Goal: Task Accomplishment & Management: Manage account settings

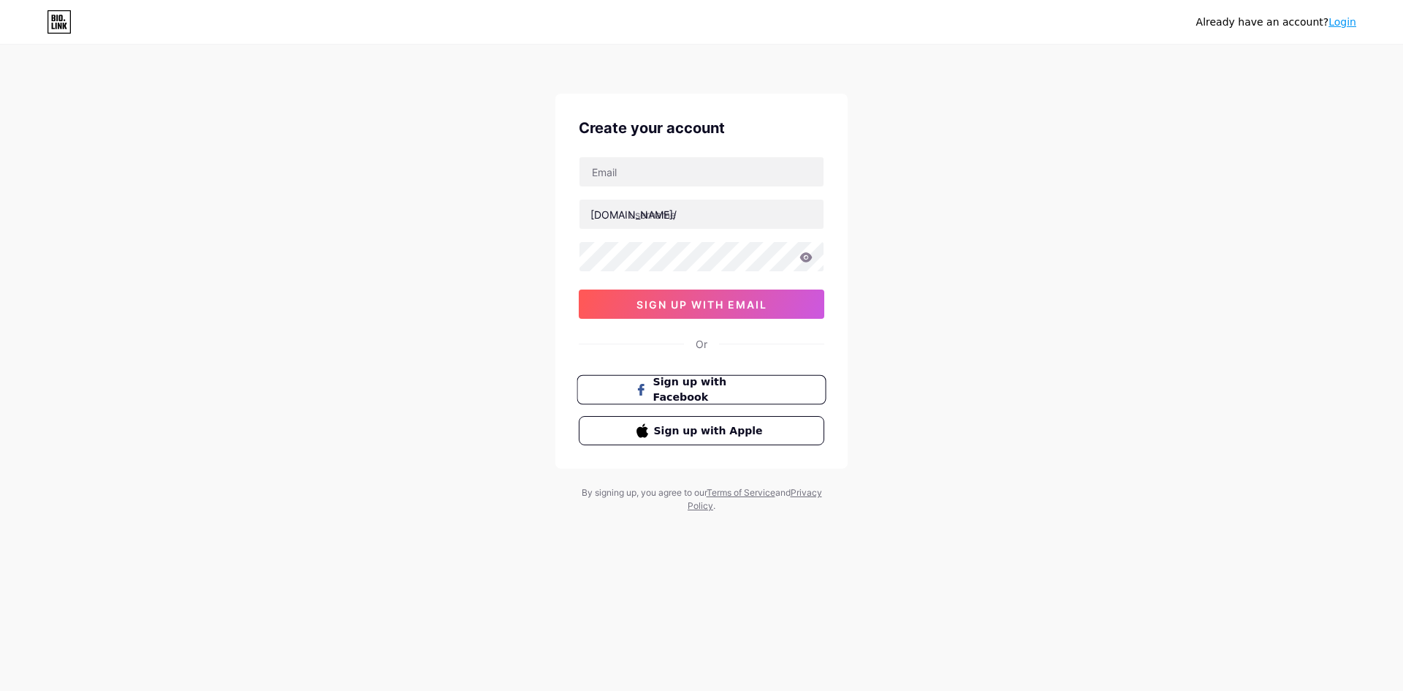
click at [675, 388] on span "Sign up with Facebook" at bounding box center [710, 389] width 115 height 31
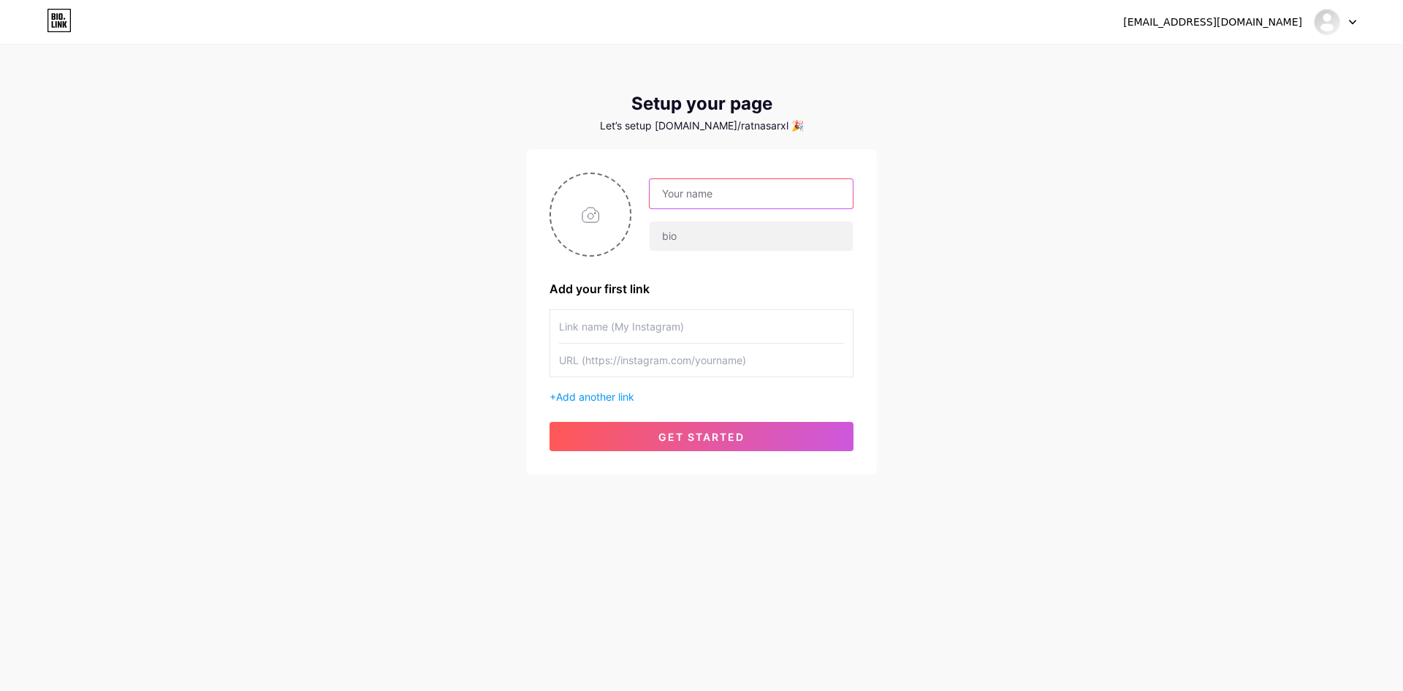
click at [753, 186] on input "text" at bounding box center [751, 193] width 203 height 29
type input "MELEDAK77"
click at [675, 235] on input "text" at bounding box center [751, 235] width 203 height 29
click at [595, 206] on input "file" at bounding box center [590, 214] width 79 height 81
type input "C:\fakepath\MELEDAK77.jpg"
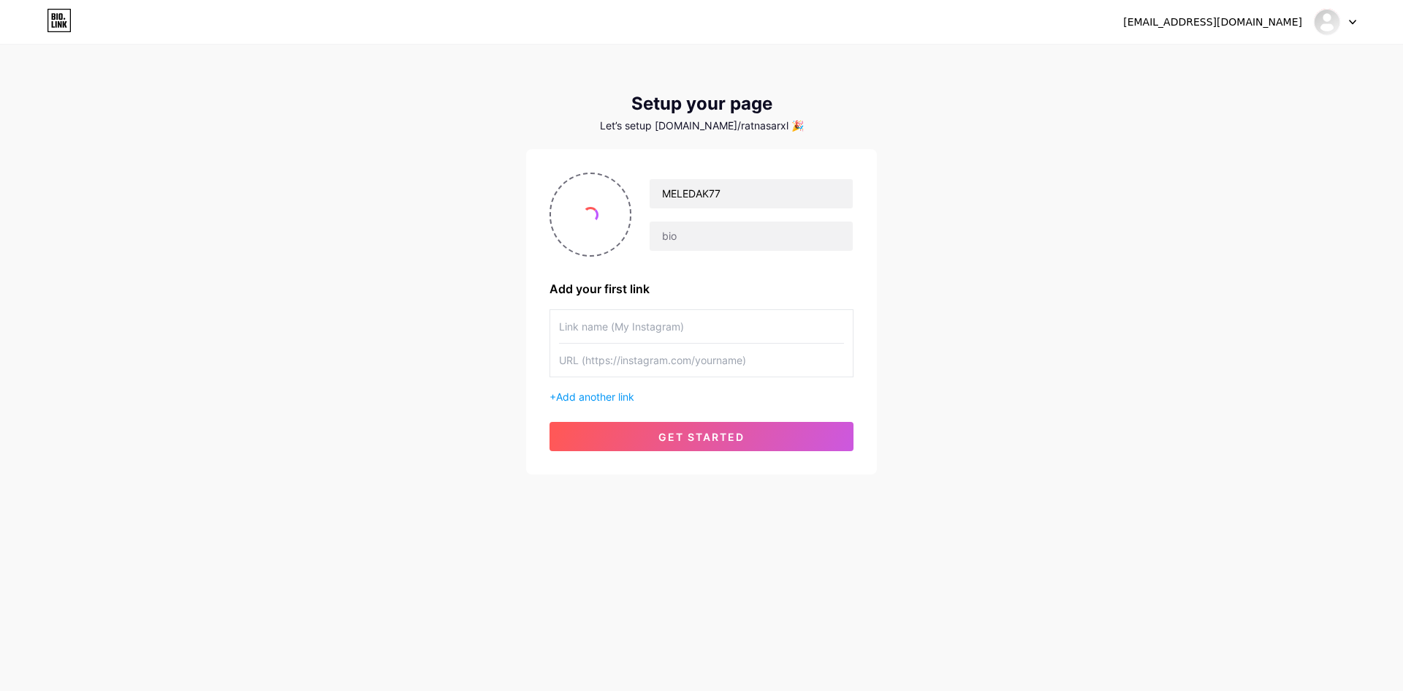
click at [678, 325] on input "text" at bounding box center [701, 326] width 285 height 33
paste input "https://www.instagram.com/meledak77online/"
type input "[URL][DOMAIN_NAME]"
click at [770, 365] on input "text" at bounding box center [701, 360] width 285 height 33
paste input "[URL][DOMAIN_NAME]"
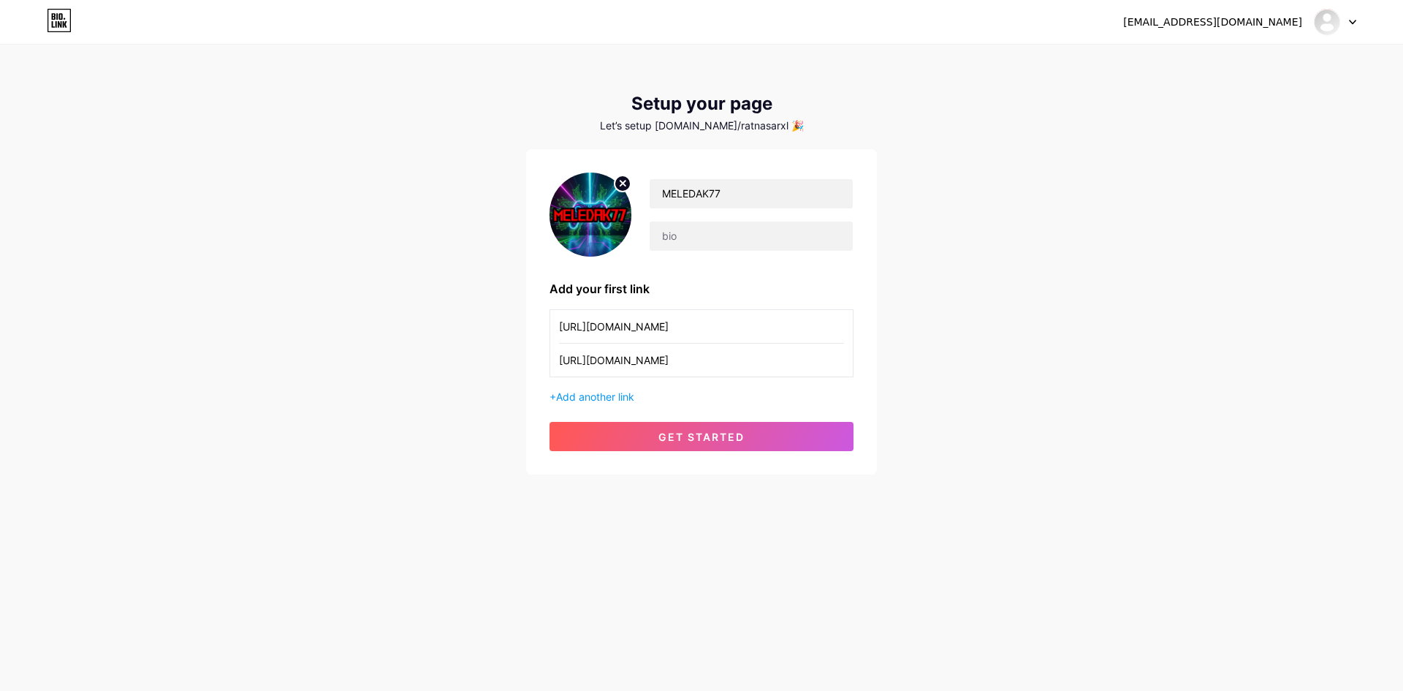
type input "[URL][DOMAIN_NAME]"
drag, startPoint x: 783, startPoint y: 328, endPoint x: 527, endPoint y: 333, distance: 255.8
click at [527, 333] on div "MELEDAK77 Add your first link https://www.instagram.com/meledak77online/ https:…" at bounding box center [701, 311] width 351 height 325
type input "MELEDAK77"
drag, startPoint x: 1039, startPoint y: 403, endPoint x: 843, endPoint y: 418, distance: 195.7
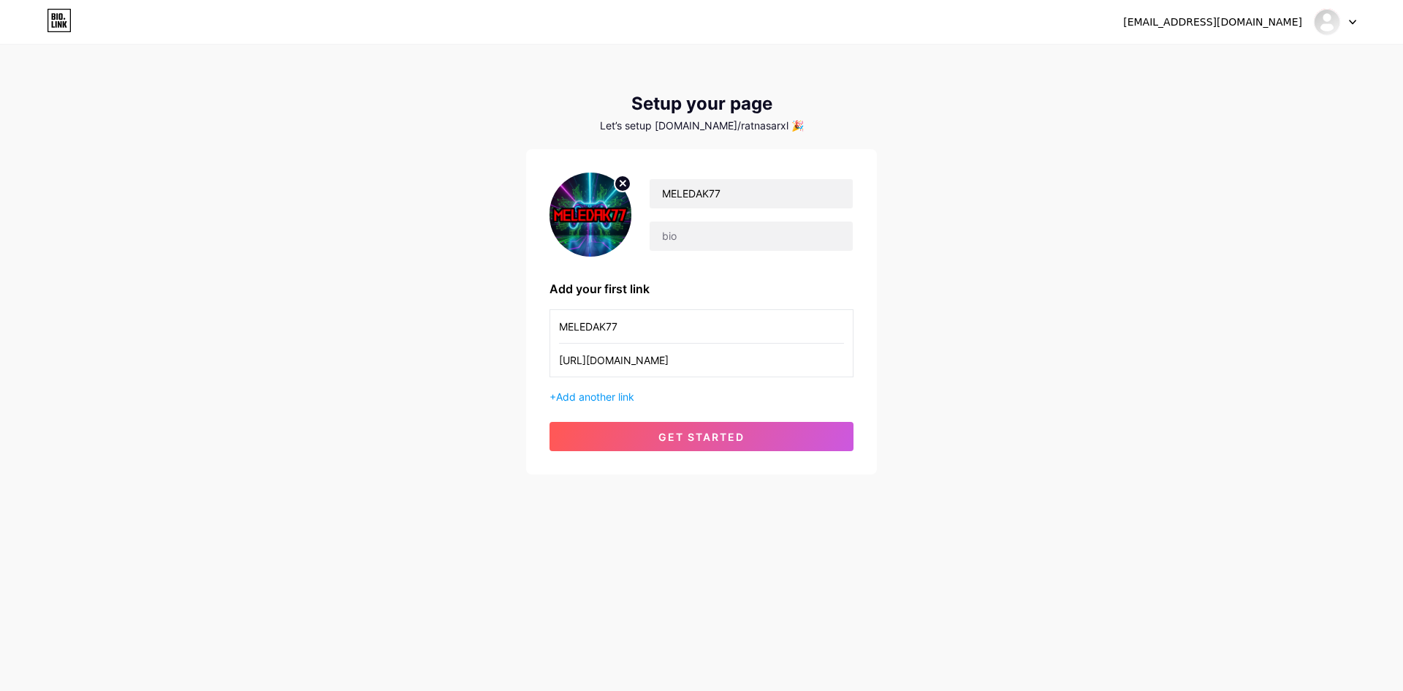
click at [1038, 403] on div "iddanakunmantap@gmail.com Dashboard Logout Setup your page Let’s setup bio.link…" at bounding box center [701, 260] width 1403 height 521
click at [721, 439] on span "get started" at bounding box center [702, 436] width 86 height 12
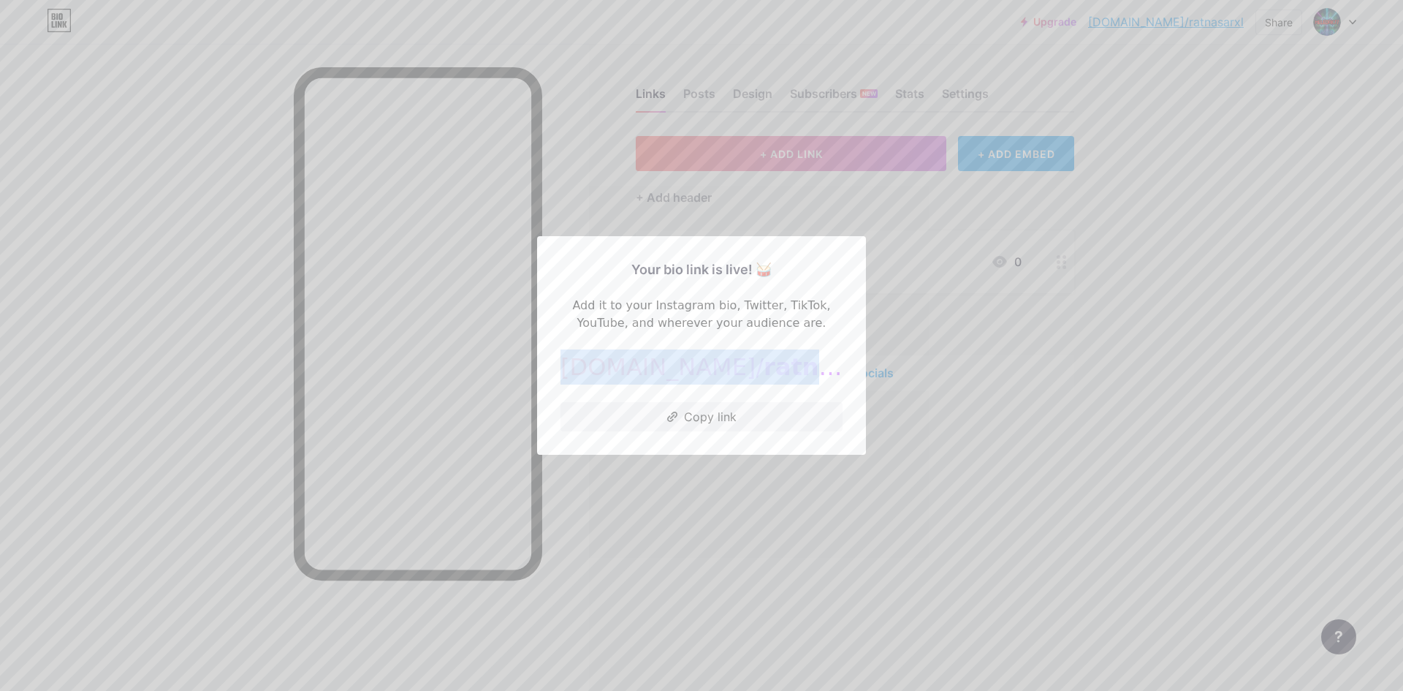
drag, startPoint x: 793, startPoint y: 373, endPoint x: 600, endPoint y: 367, distance: 193.1
click at [600, 367] on div "bio.link/ ratnasarxl" at bounding box center [702, 366] width 282 height 35
copy div "bio.link/ ratnasarxl"
click at [955, 220] on div at bounding box center [701, 345] width 1403 height 691
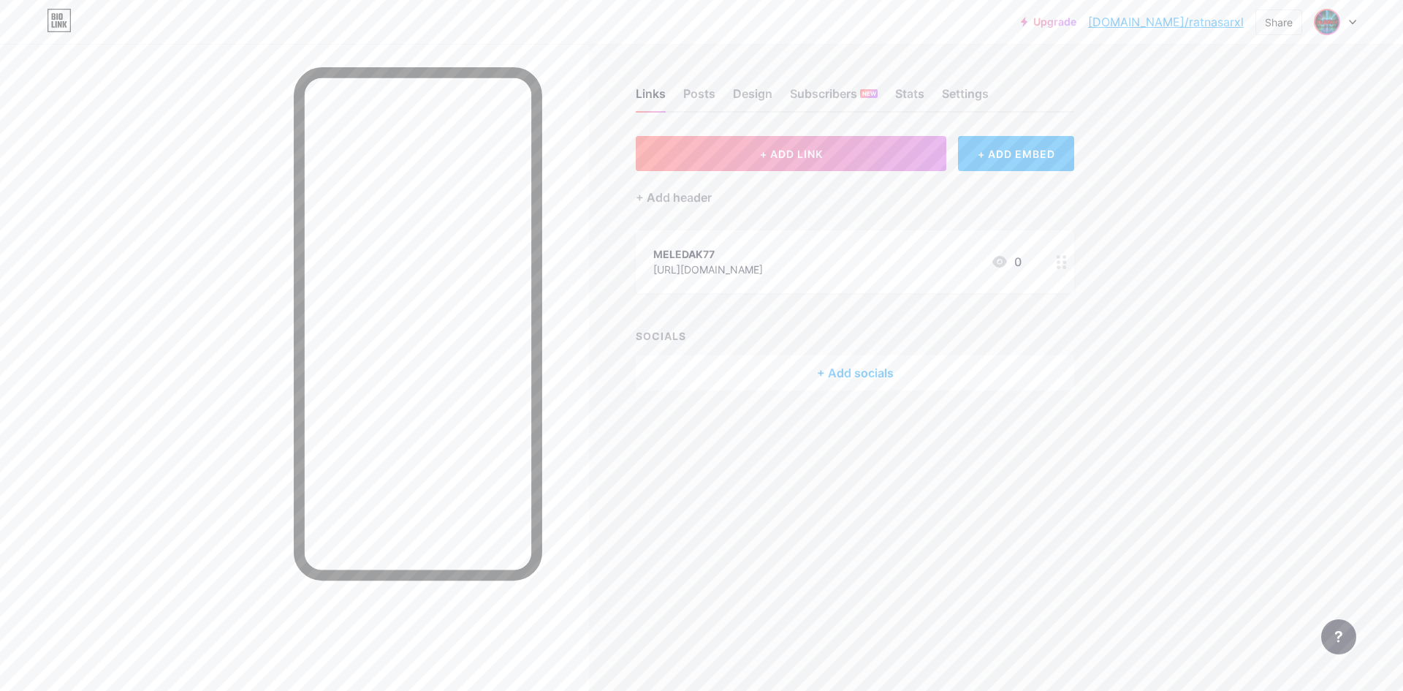
click at [1334, 26] on img at bounding box center [1327, 21] width 23 height 23
click at [1240, 164] on link "Account settings" at bounding box center [1265, 165] width 181 height 39
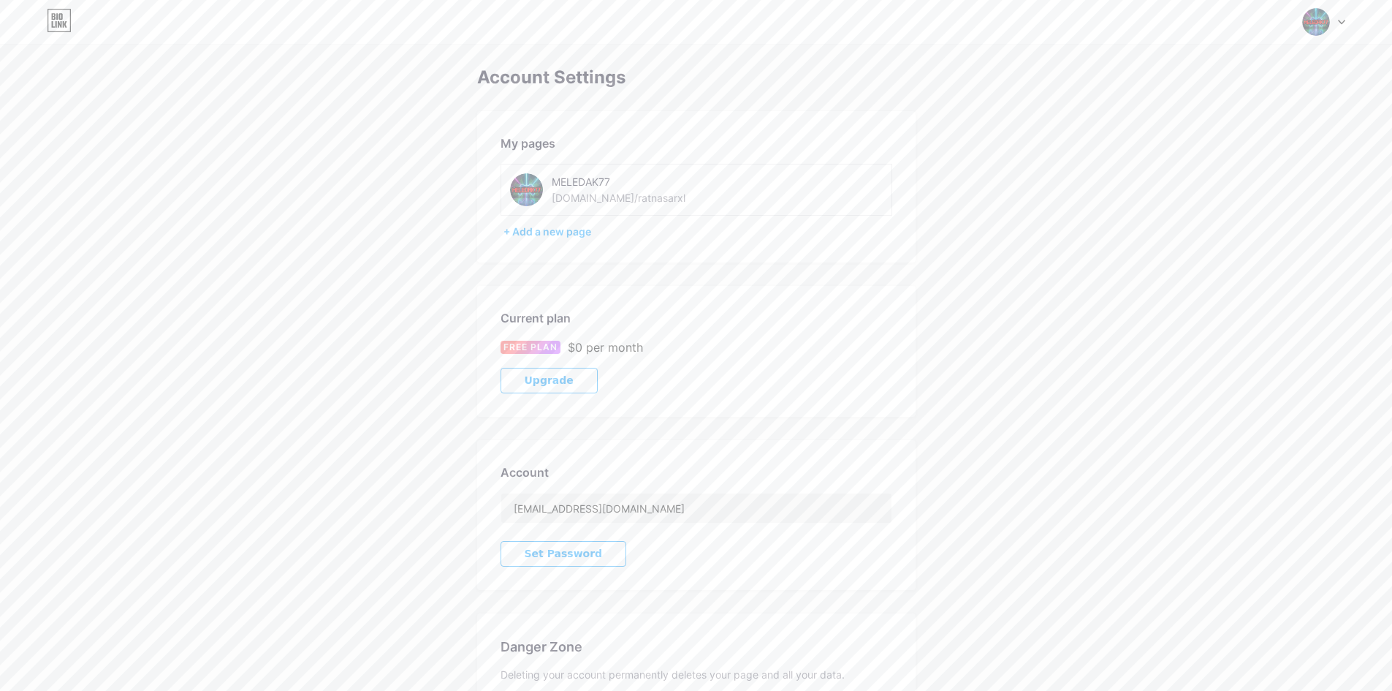
click at [827, 171] on div "MELEDAK77 bio.link/ratnasarxl" at bounding box center [697, 190] width 392 height 52
click at [781, 186] on div "MELEDAK77 bio.link/ratnasarxl" at bounding box center [697, 190] width 392 height 52
click at [775, 186] on div "MELEDAK77 bio.link/ratnasarxl" at bounding box center [697, 190] width 392 height 52
drag, startPoint x: 765, startPoint y: 186, endPoint x: 687, endPoint y: 233, distance: 91.1
click at [765, 186] on div "MELEDAK77 bio.link/ratnasarxl" at bounding box center [697, 190] width 392 height 52
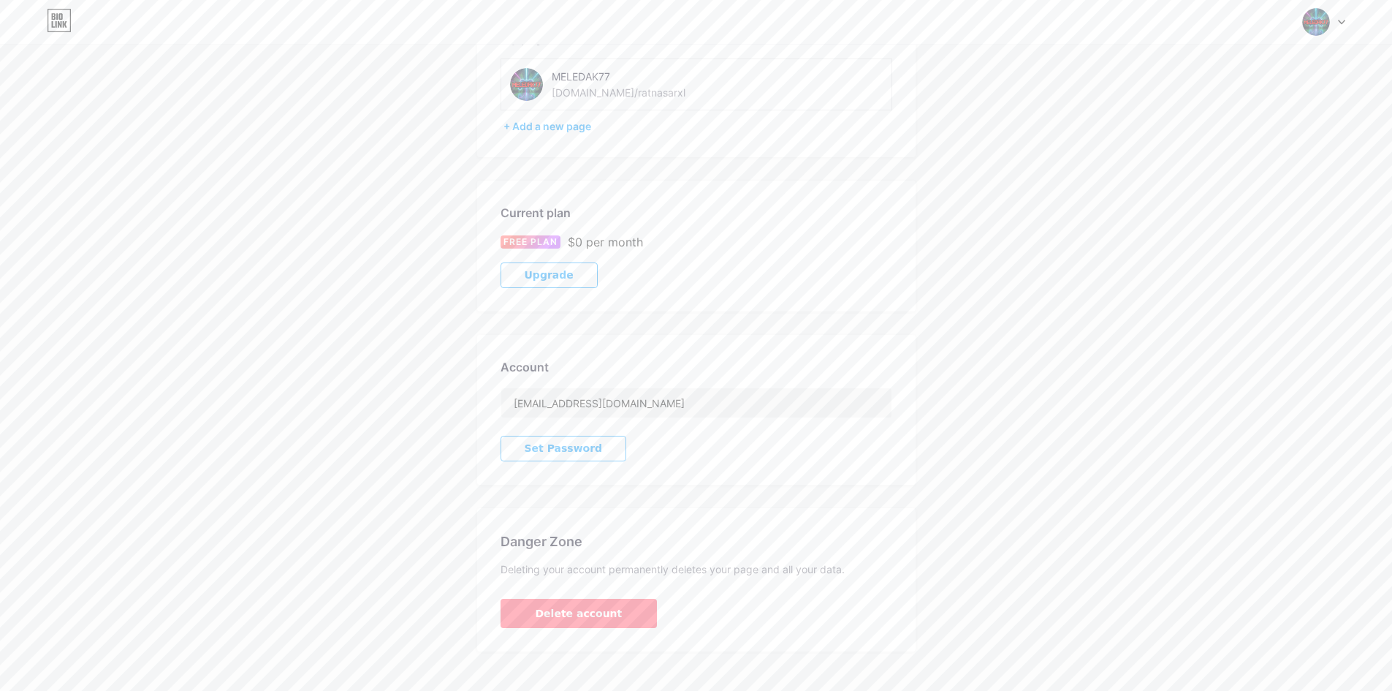
scroll to position [124, 0]
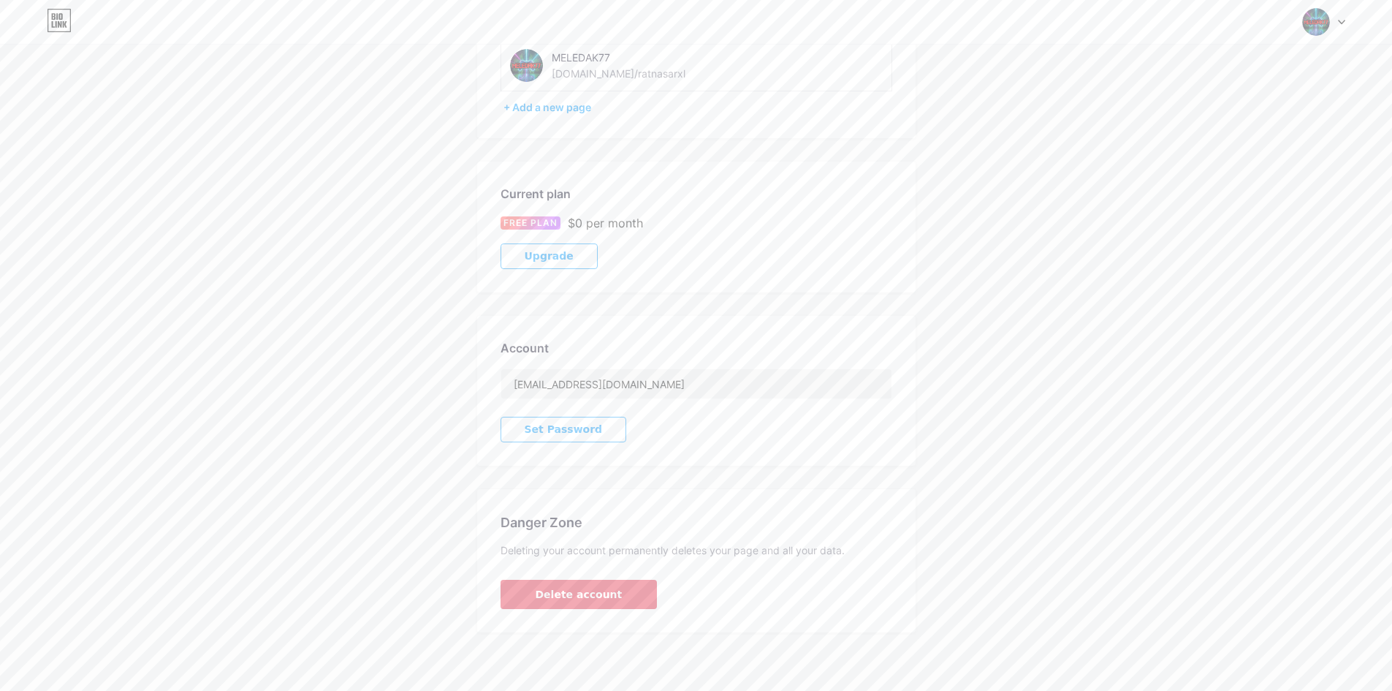
click at [570, 591] on span "Delete account" at bounding box center [579, 594] width 87 height 15
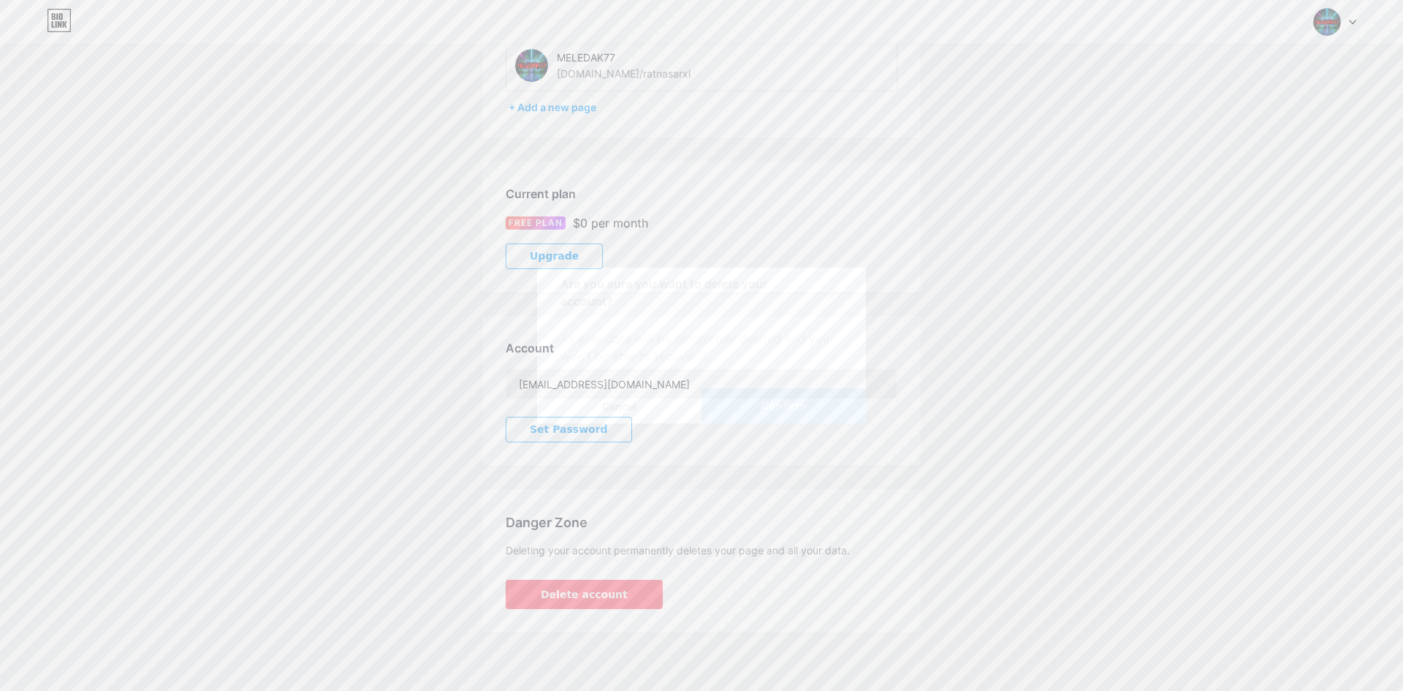
click at [796, 404] on span "Confirm" at bounding box center [784, 405] width 45 height 15
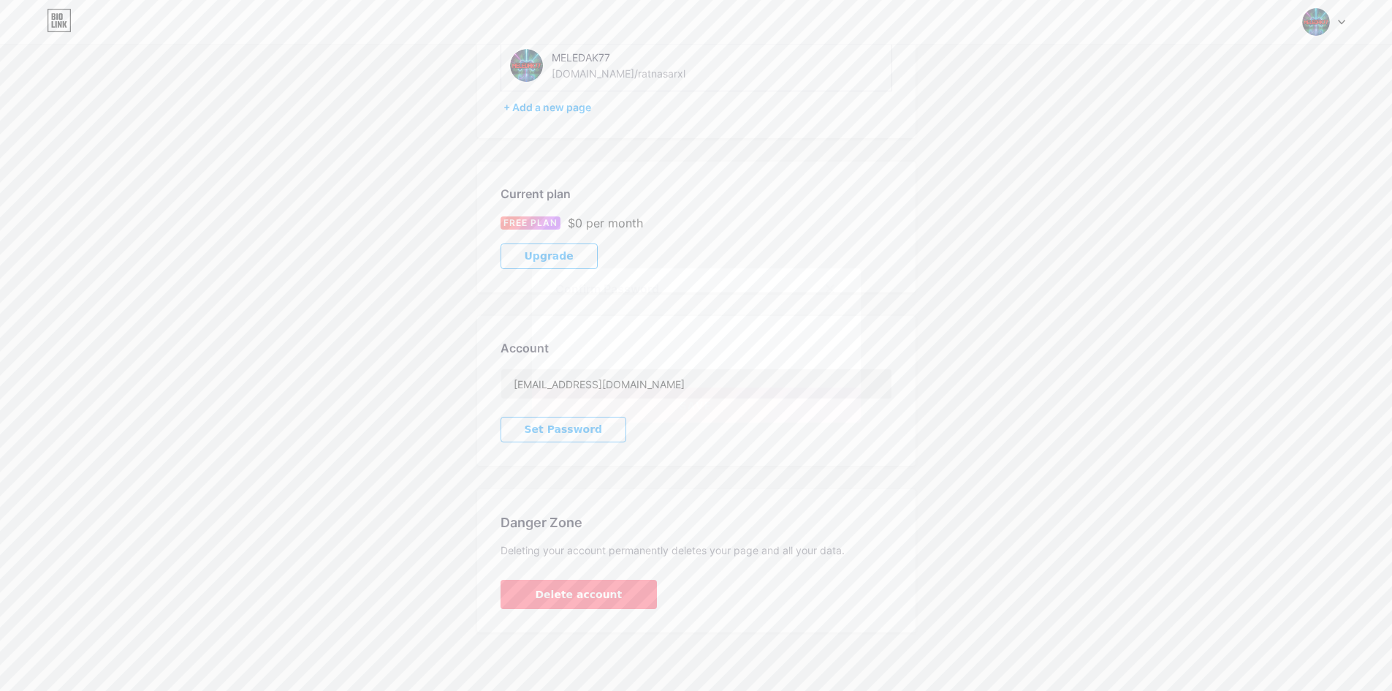
click at [699, 401] on span "Save" at bounding box center [696, 405] width 33 height 12
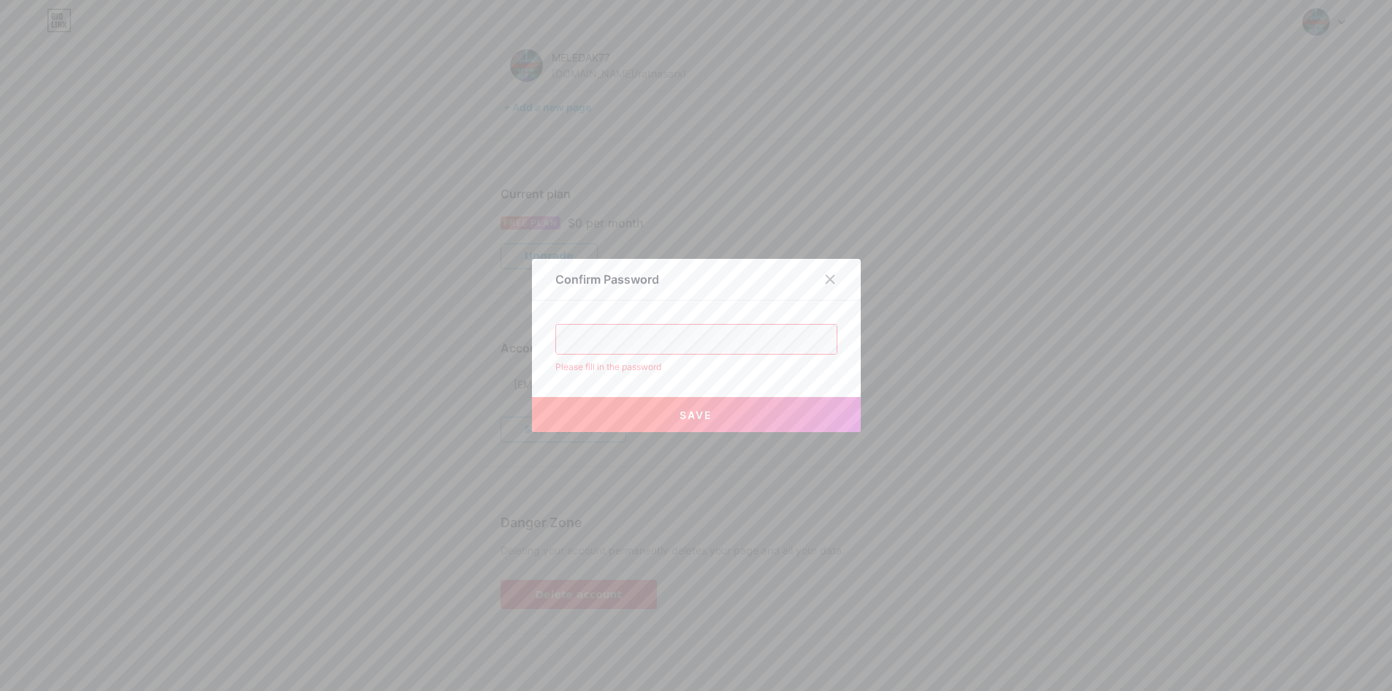
click at [698, 371] on div "Please fill in the password" at bounding box center [696, 366] width 282 height 13
click at [835, 276] on icon at bounding box center [830, 279] width 12 height 12
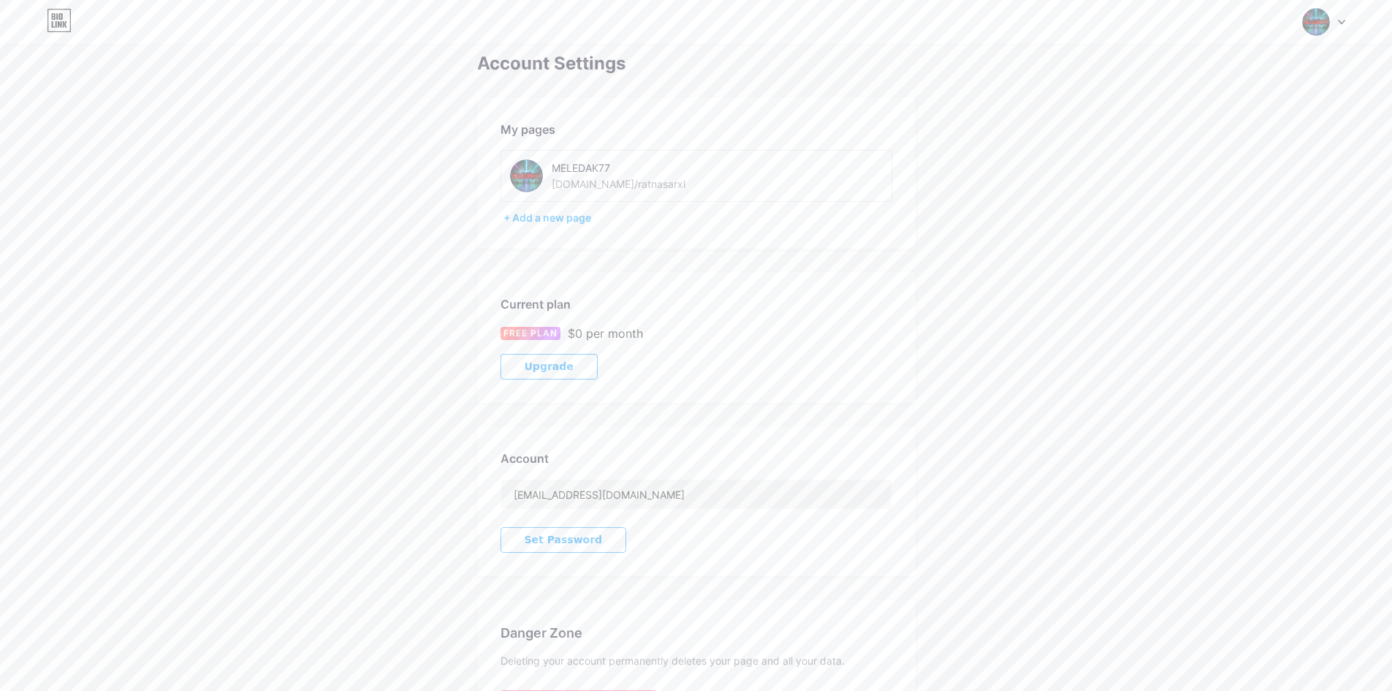
scroll to position [0, 0]
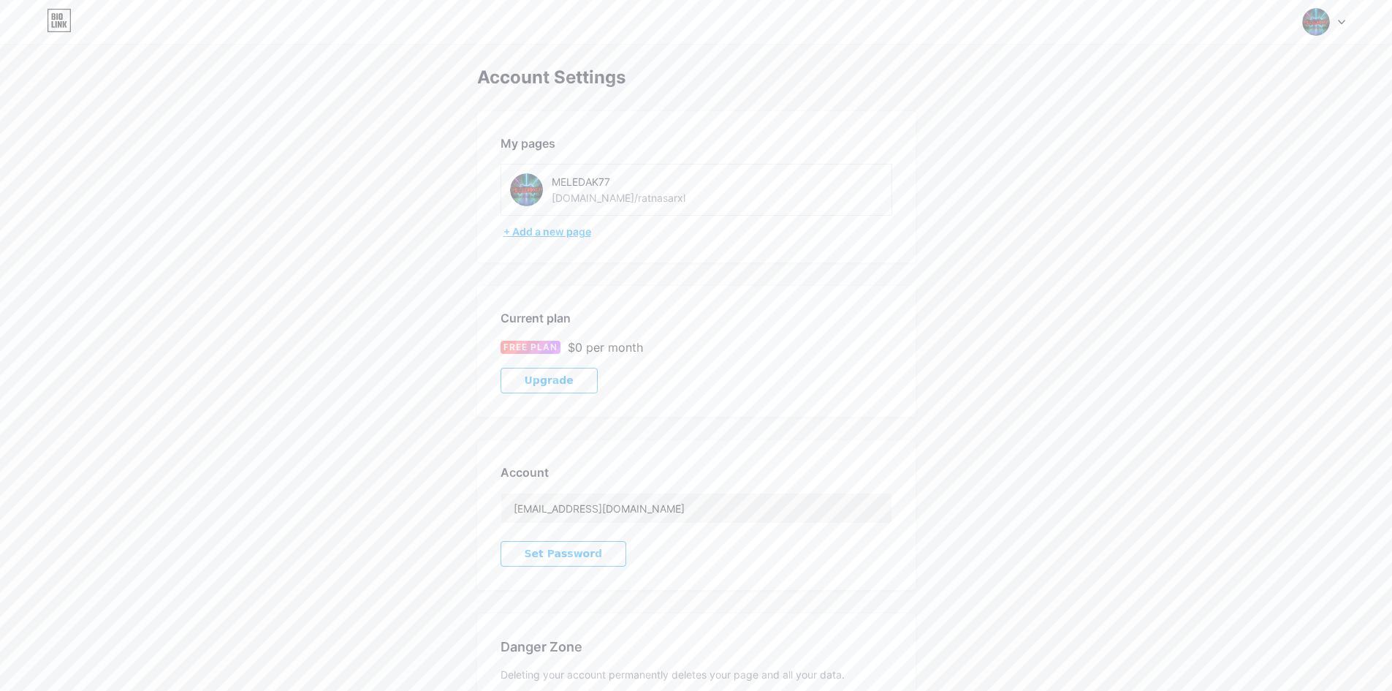
click at [551, 230] on div "+ Add a new page" at bounding box center [698, 231] width 389 height 15
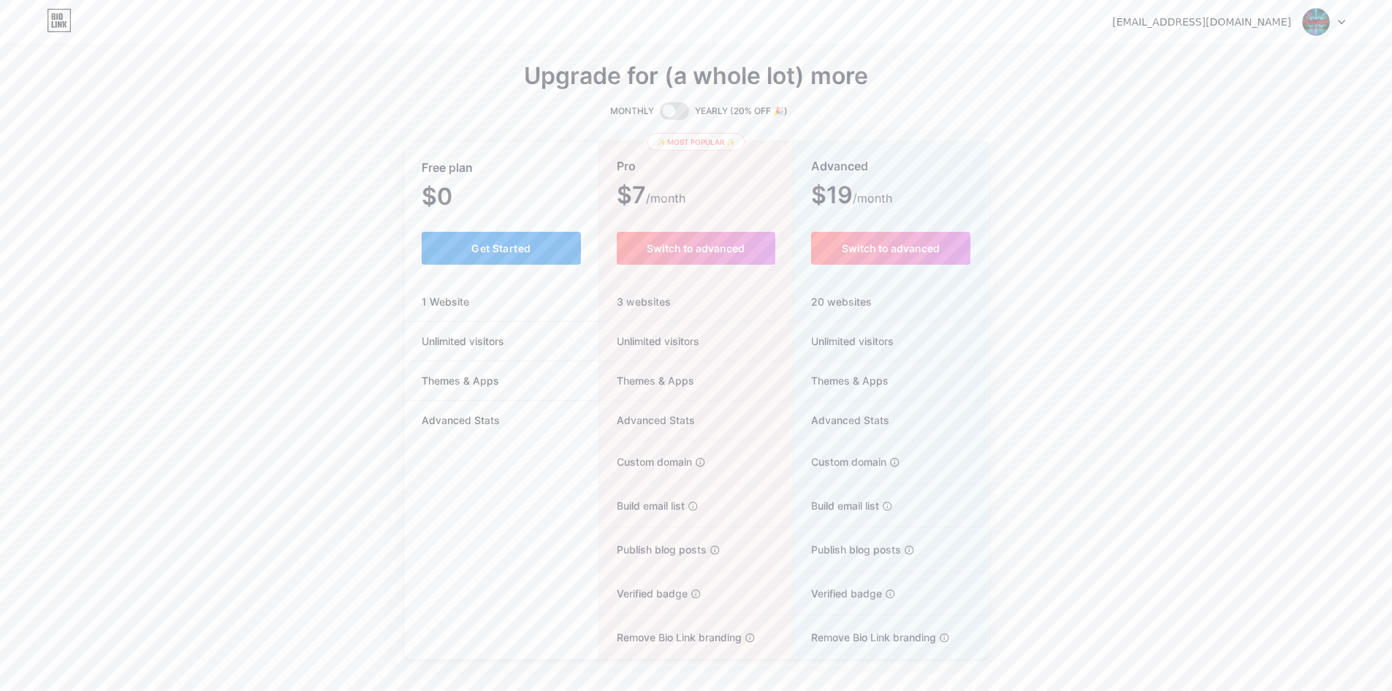
click at [498, 242] on span "Get Started" at bounding box center [500, 248] width 59 height 12
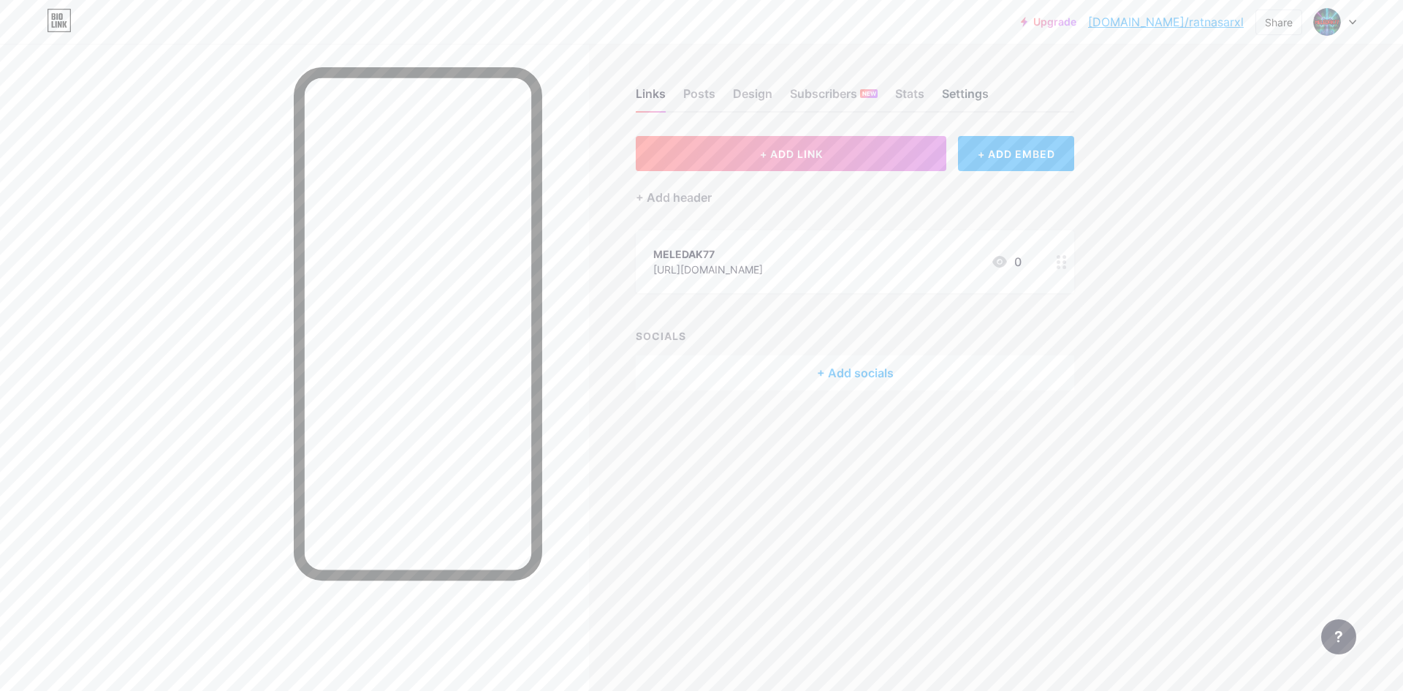
click at [977, 100] on div "Settings" at bounding box center [965, 98] width 47 height 26
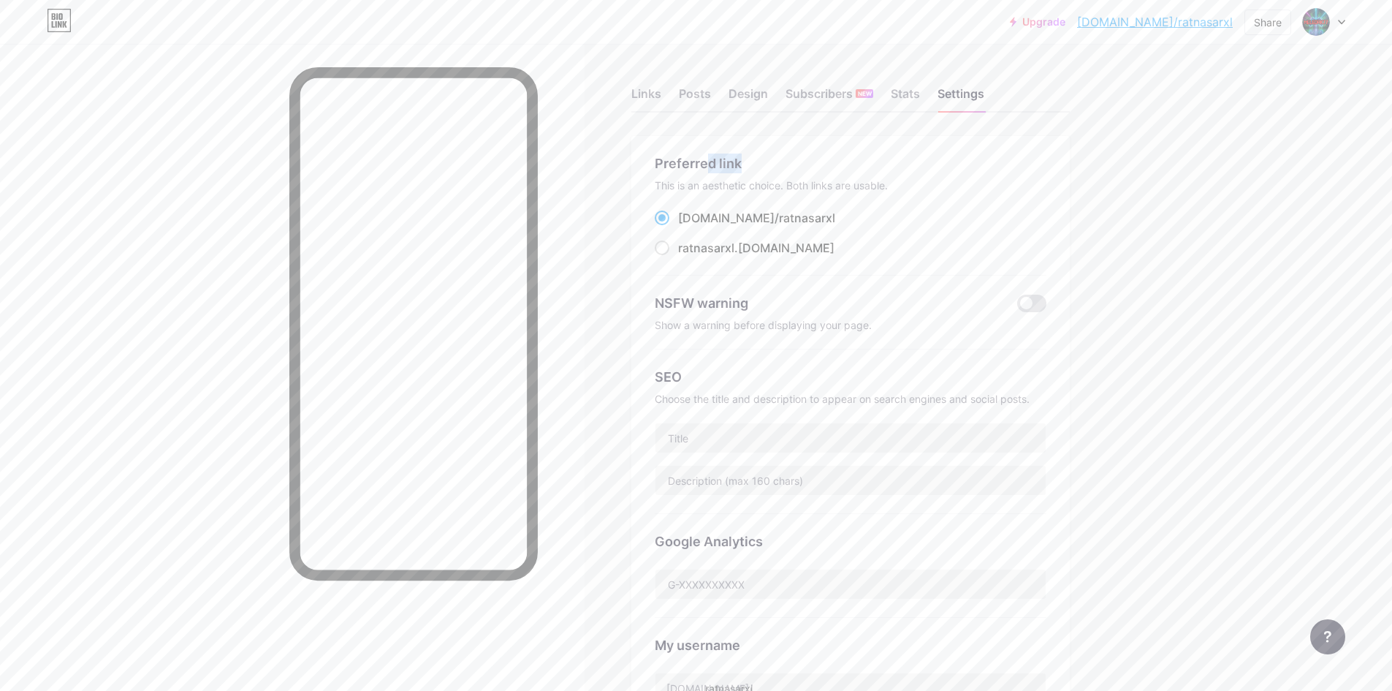
drag, startPoint x: 708, startPoint y: 170, endPoint x: 782, endPoint y: 175, distance: 73.9
click at [776, 158] on div "Preferred link" at bounding box center [851, 163] width 392 height 20
click at [740, 430] on input "text" at bounding box center [851, 437] width 390 height 29
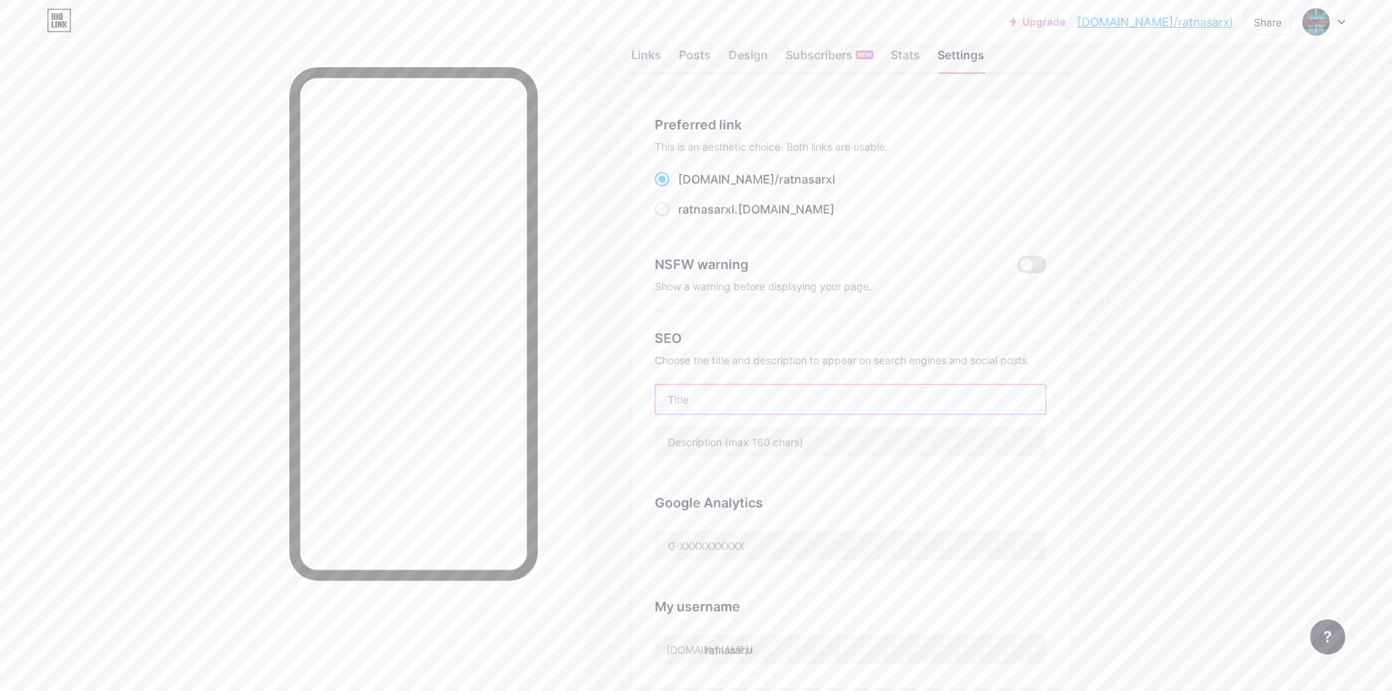
scroll to position [146, 0]
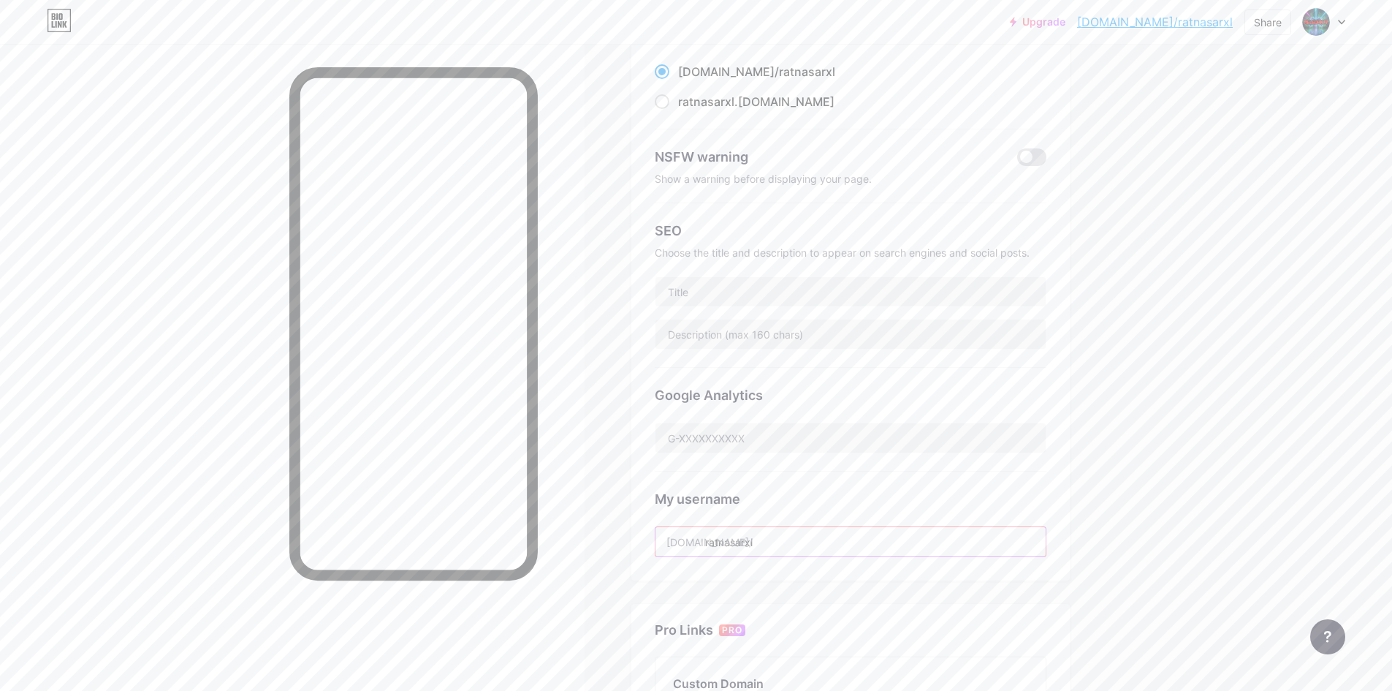
drag, startPoint x: 783, startPoint y: 542, endPoint x: 697, endPoint y: 548, distance: 86.5
click at [697, 548] on input "ratnasarxl" at bounding box center [851, 541] width 390 height 29
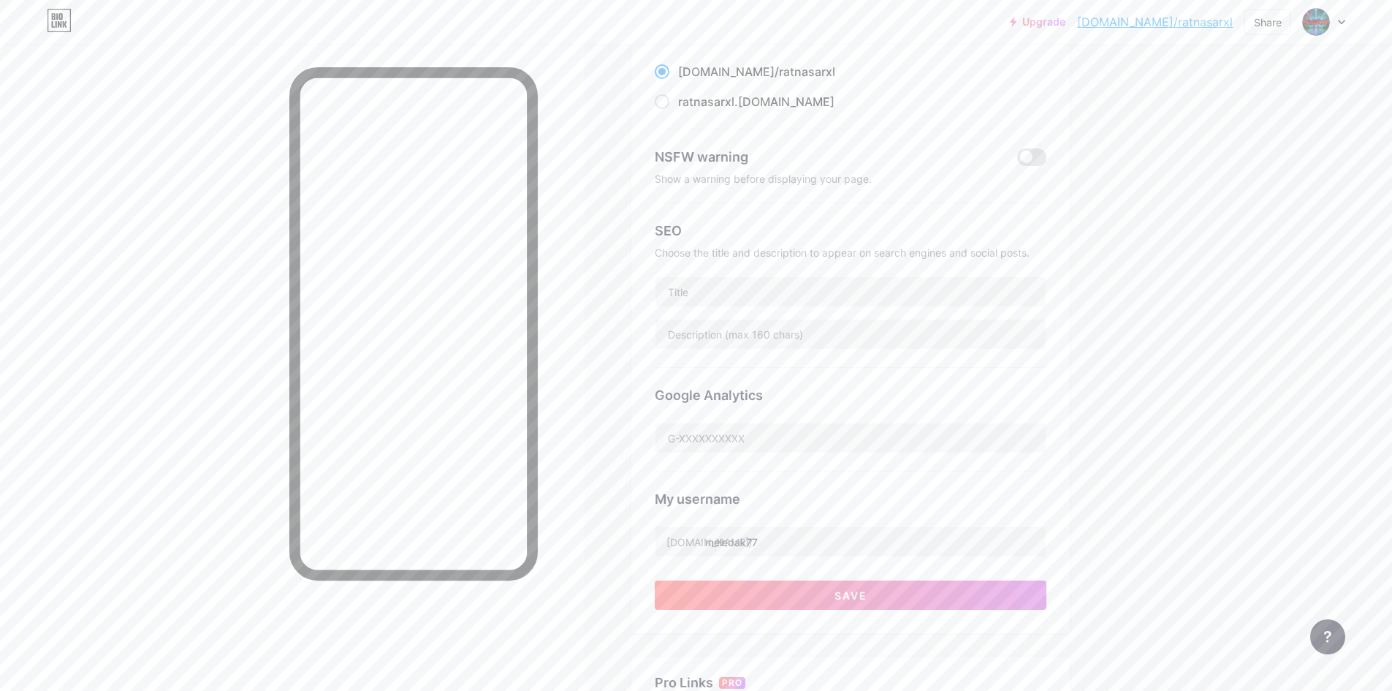
click at [1285, 528] on div "Upgrade bio.link/ratnas... bio.link/ratnasarxl Share Switch accounts MELEDAK77 …" at bounding box center [696, 452] width 1392 height 1197
click at [868, 592] on span "Save" at bounding box center [851, 595] width 33 height 12
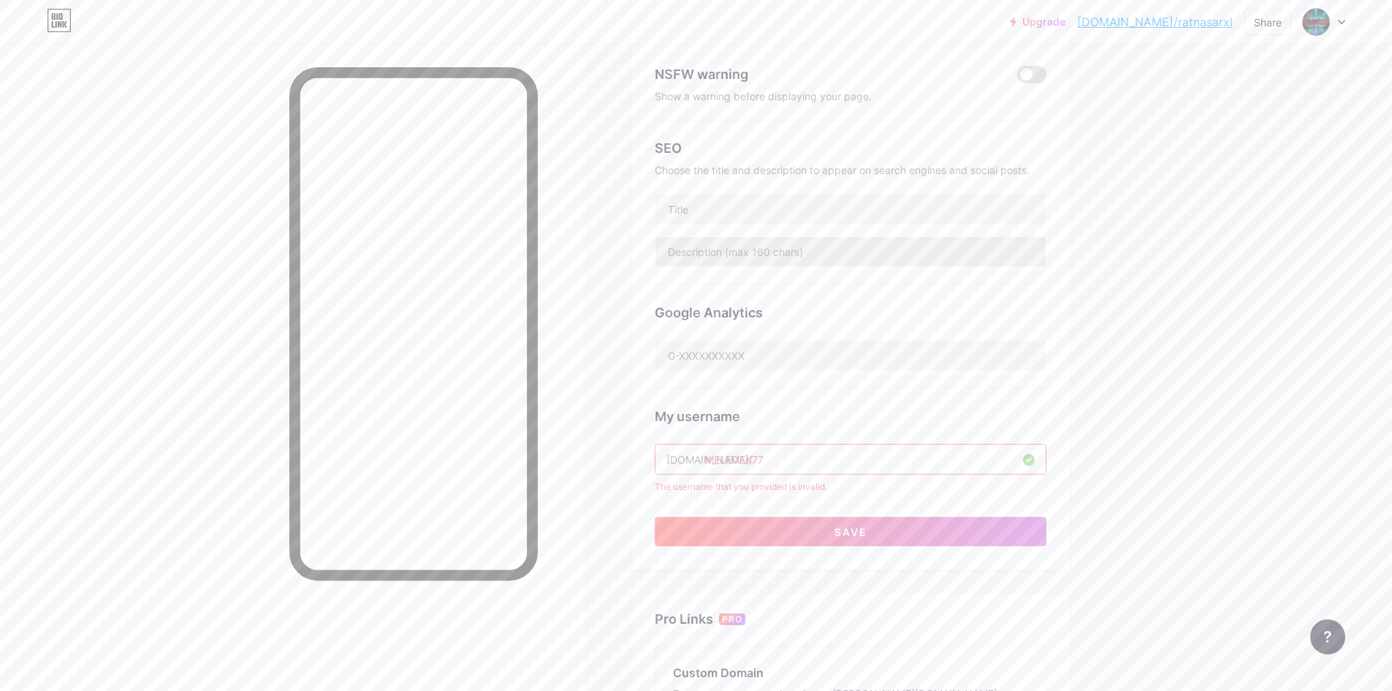
scroll to position [73, 0]
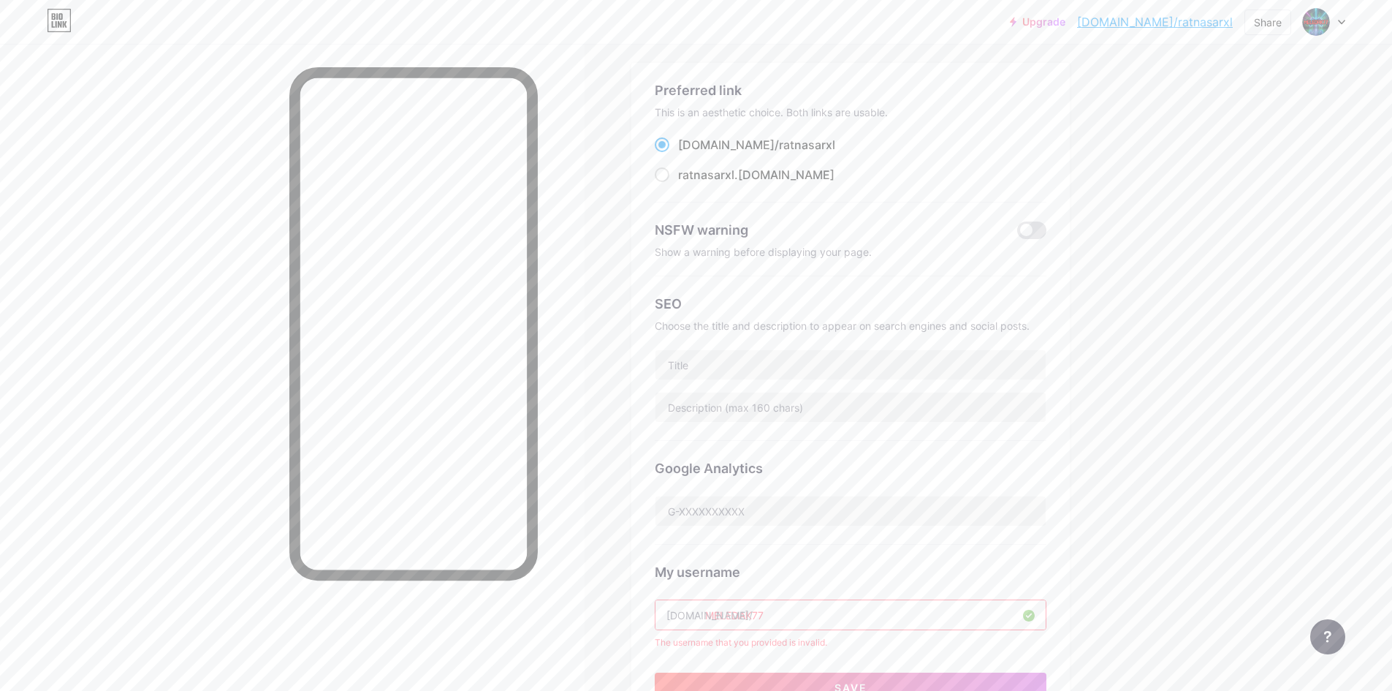
click at [825, 607] on input "MELEDAK77" at bounding box center [851, 614] width 390 height 29
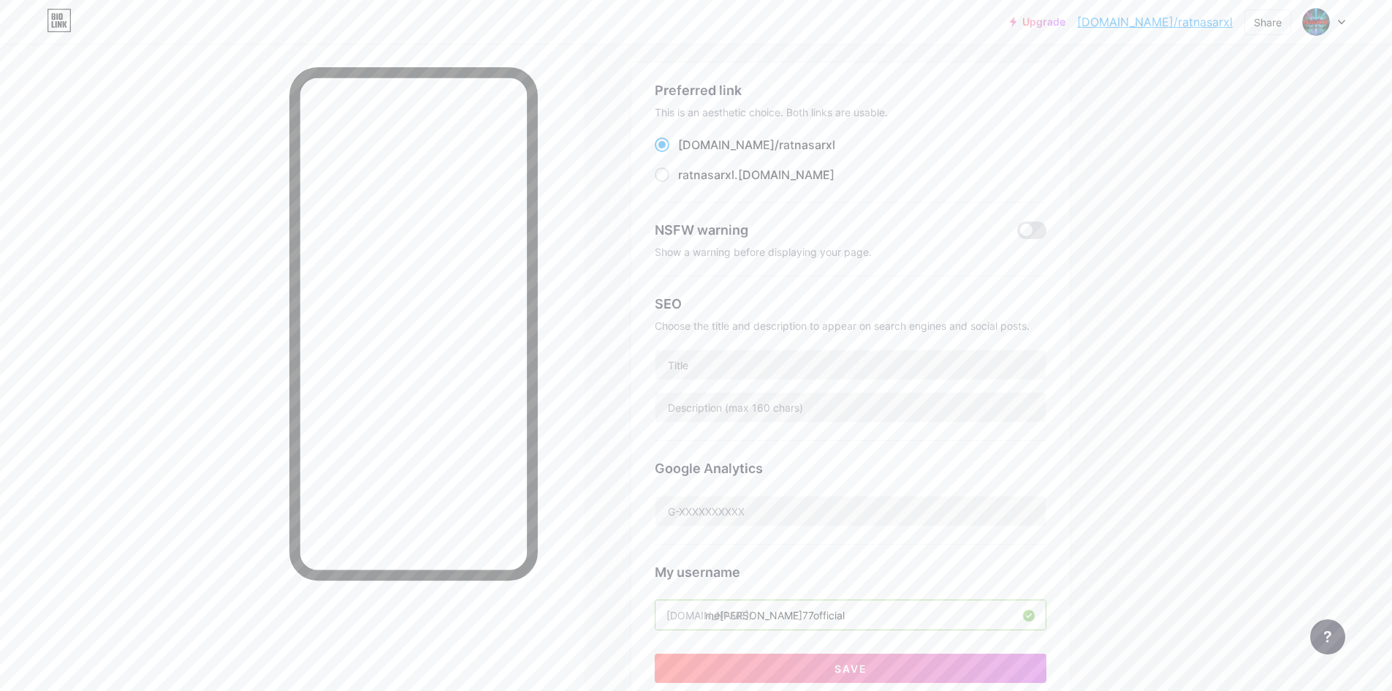
drag, startPoint x: 1218, startPoint y: 588, endPoint x: 994, endPoint y: 634, distance: 229.1
click at [1213, 586] on div "Upgrade bio.link/ratnas... bio.link/ratnasarxl Share Switch accounts MELEDAK77 …" at bounding box center [696, 525] width 1392 height 1197
click at [832, 668] on button "Save" at bounding box center [851, 667] width 392 height 29
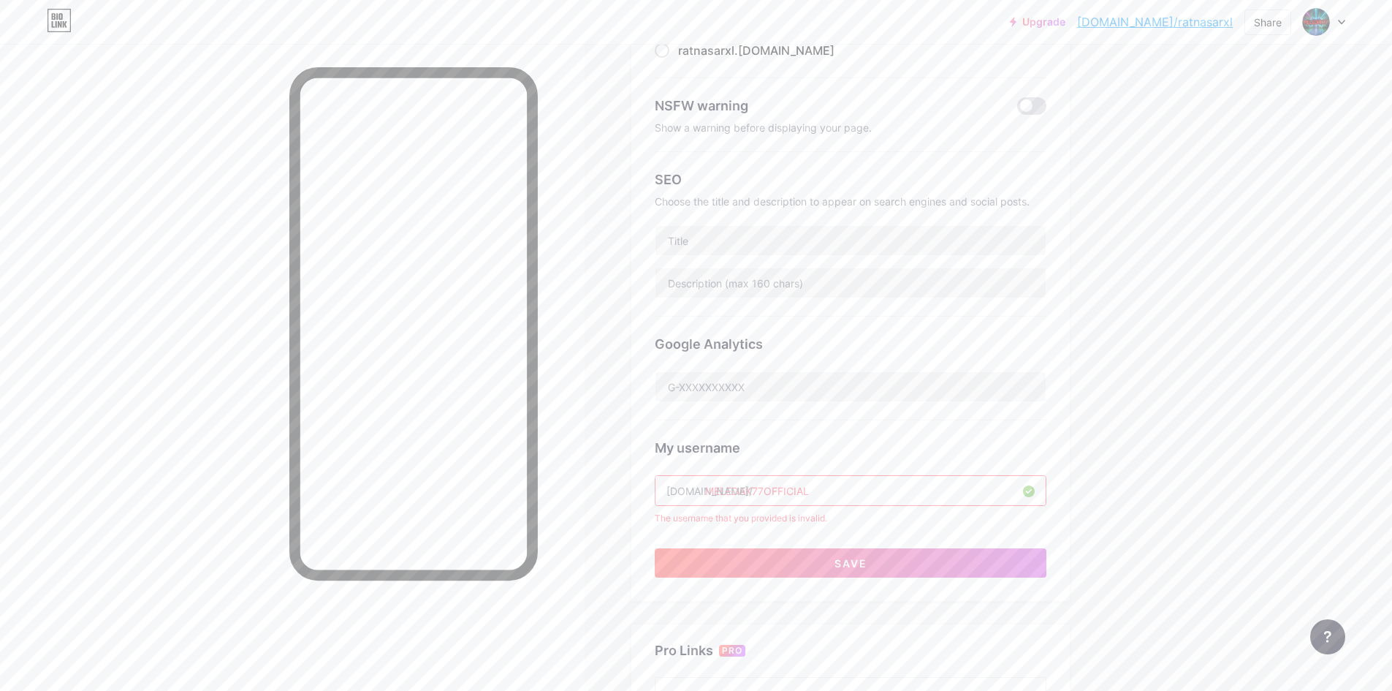
scroll to position [219, 0]
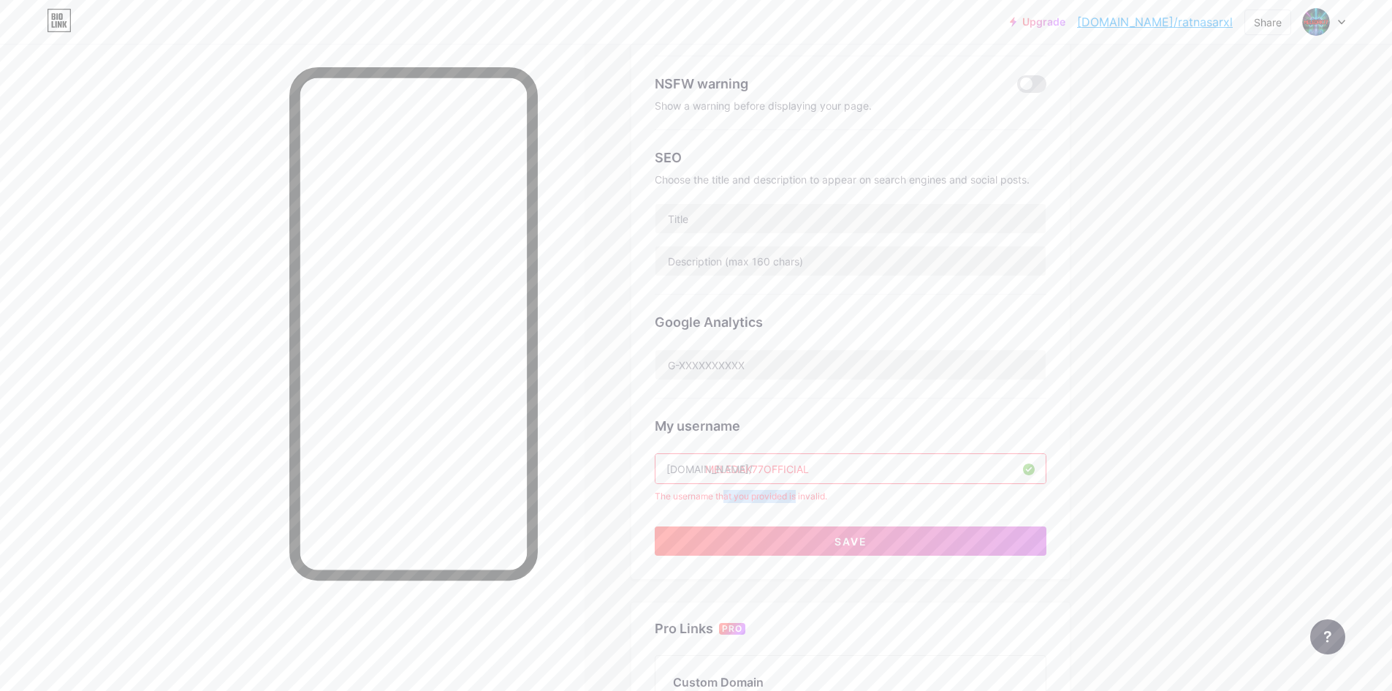
drag, startPoint x: 727, startPoint y: 495, endPoint x: 838, endPoint y: 486, distance: 110.7
click at [808, 482] on div "My username bio.link/ MELEDAK77OFFICIAL The username that you provided is inval…" at bounding box center [851, 450] width 392 height 105
drag, startPoint x: 1283, startPoint y: 450, endPoint x: 1272, endPoint y: 449, distance: 11.0
click at [1281, 449] on div "Upgrade bio.link/ratnas... bio.link/ratnasarxl Share Switch accounts MELEDAK77 …" at bounding box center [696, 389] width 1392 height 1216
drag, startPoint x: 868, startPoint y: 468, endPoint x: 701, endPoint y: 490, distance: 168.1
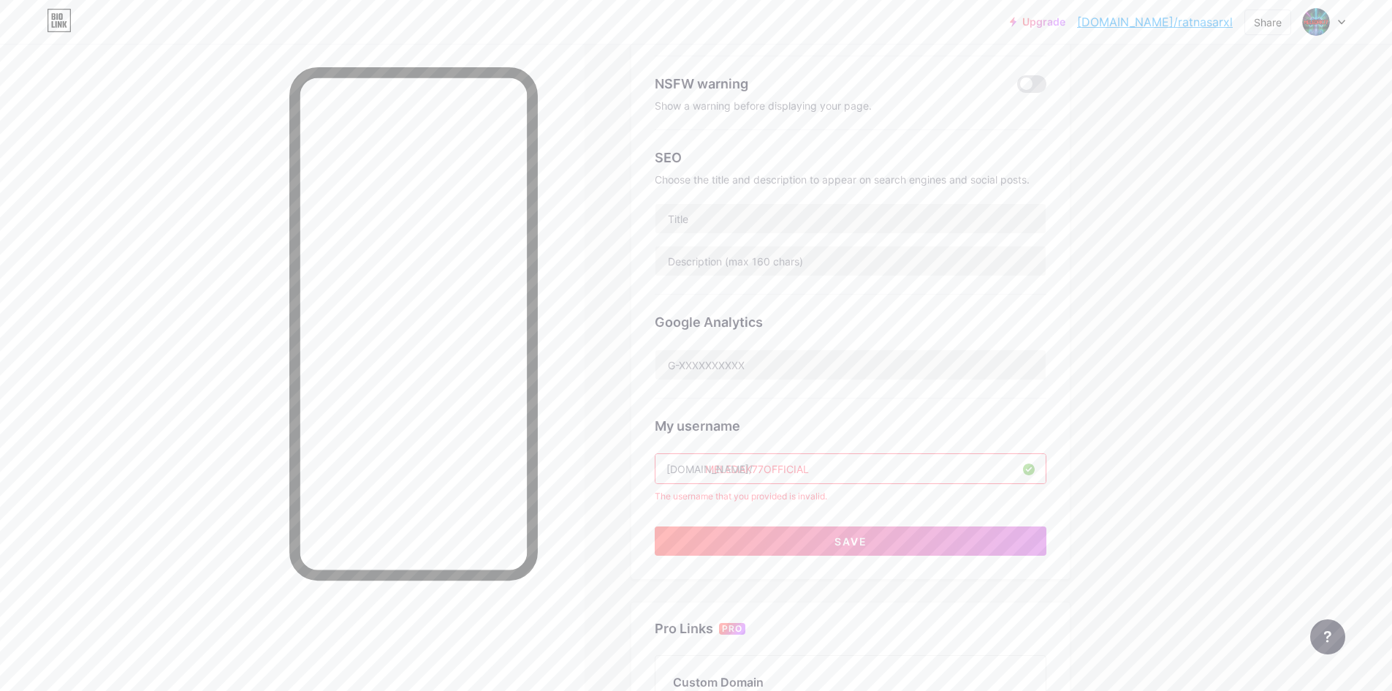
click at [701, 490] on div "My username bio.link/ MELEDAK77OFFICIAL The username that you provided is inval…" at bounding box center [851, 450] width 392 height 105
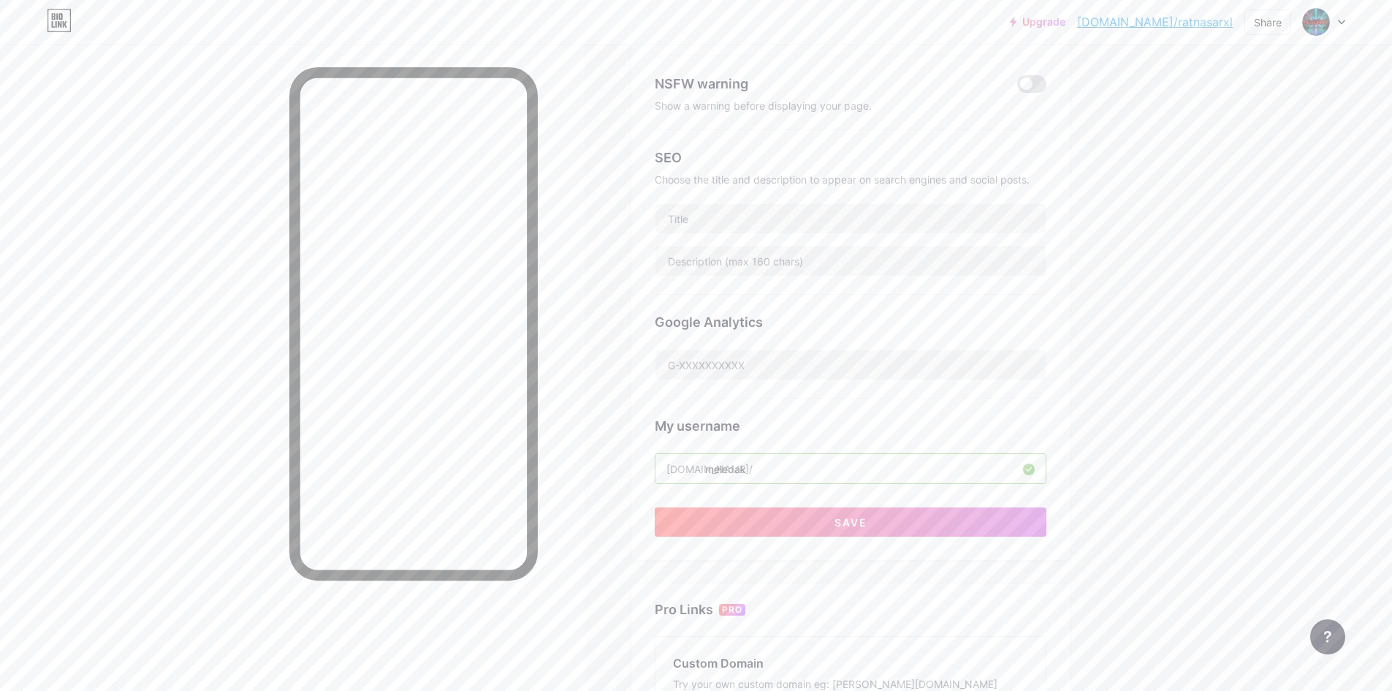
type input "meledak77"
click at [1203, 460] on div "Upgrade bio.link/ratnas... bio.link/ratnasarxl Share Switch accounts MELEDAK77 …" at bounding box center [696, 379] width 1392 height 1197
click at [886, 522] on button "Save" at bounding box center [851, 521] width 392 height 29
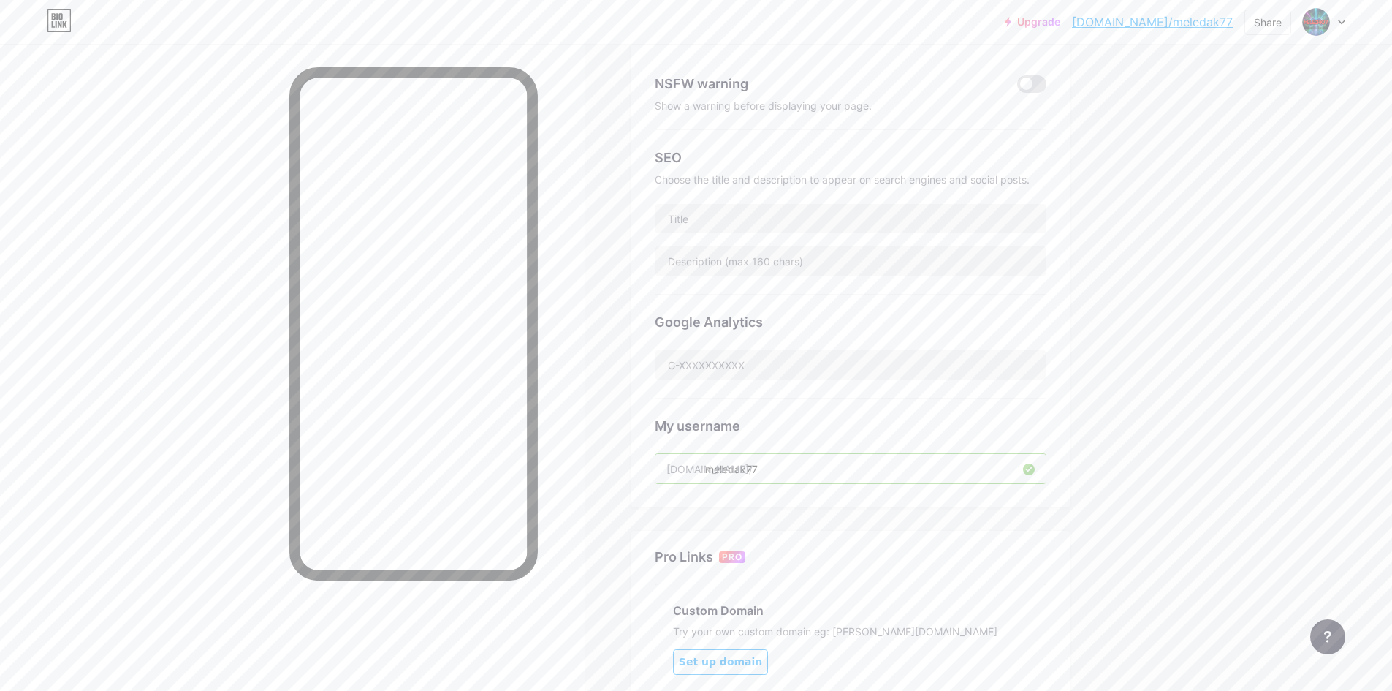
click at [747, 232] on div at bounding box center [851, 218] width 392 height 31
click at [751, 214] on input "text" at bounding box center [851, 218] width 390 height 29
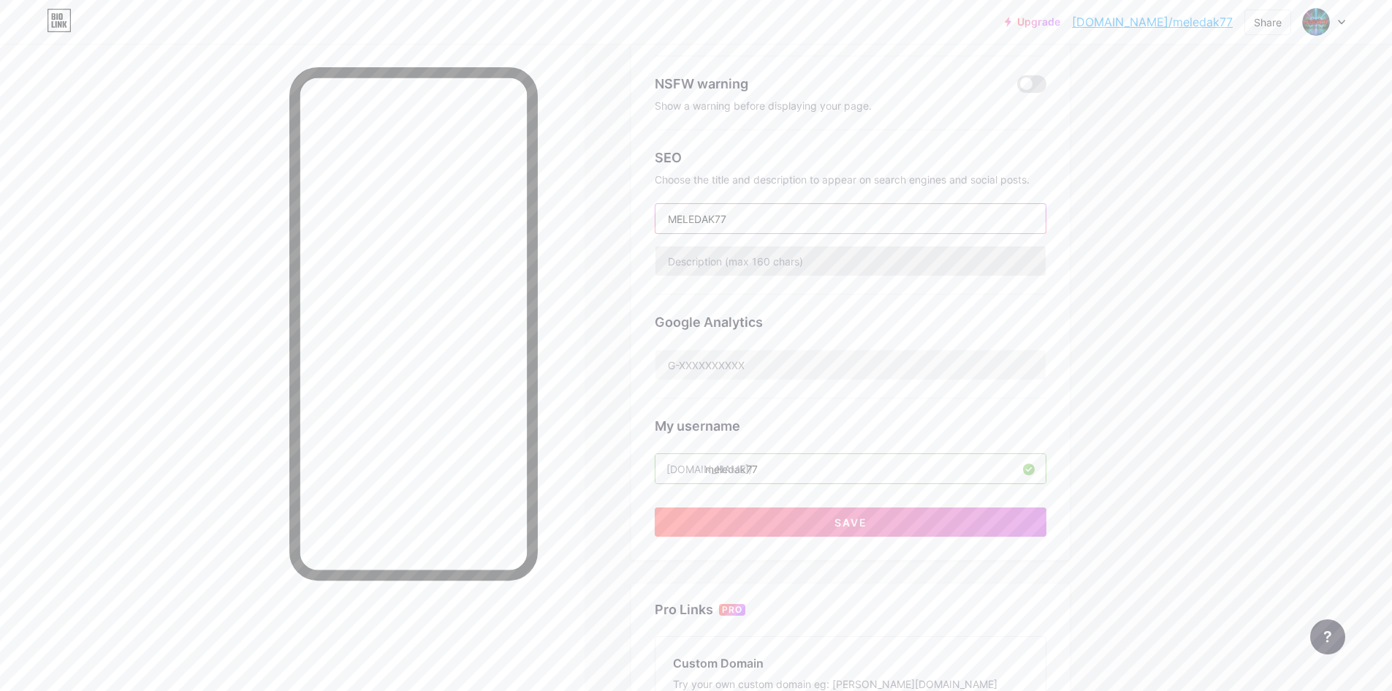
type input "MELEDAK77"
click at [780, 259] on input "text" at bounding box center [851, 260] width 390 height 29
drag, startPoint x: 627, startPoint y: 240, endPoint x: 566, endPoint y: 235, distance: 61.6
click at [566, 235] on div "Links Posts Design Subscribers NEW Stats Settings Preferred link This is an aes…" at bounding box center [565, 379] width 1131 height 1197
click at [710, 249] on input ""Gacor" adalah singkatan dari "gampang bocor" atau "gampang corong", yang secar…" at bounding box center [851, 260] width 390 height 29
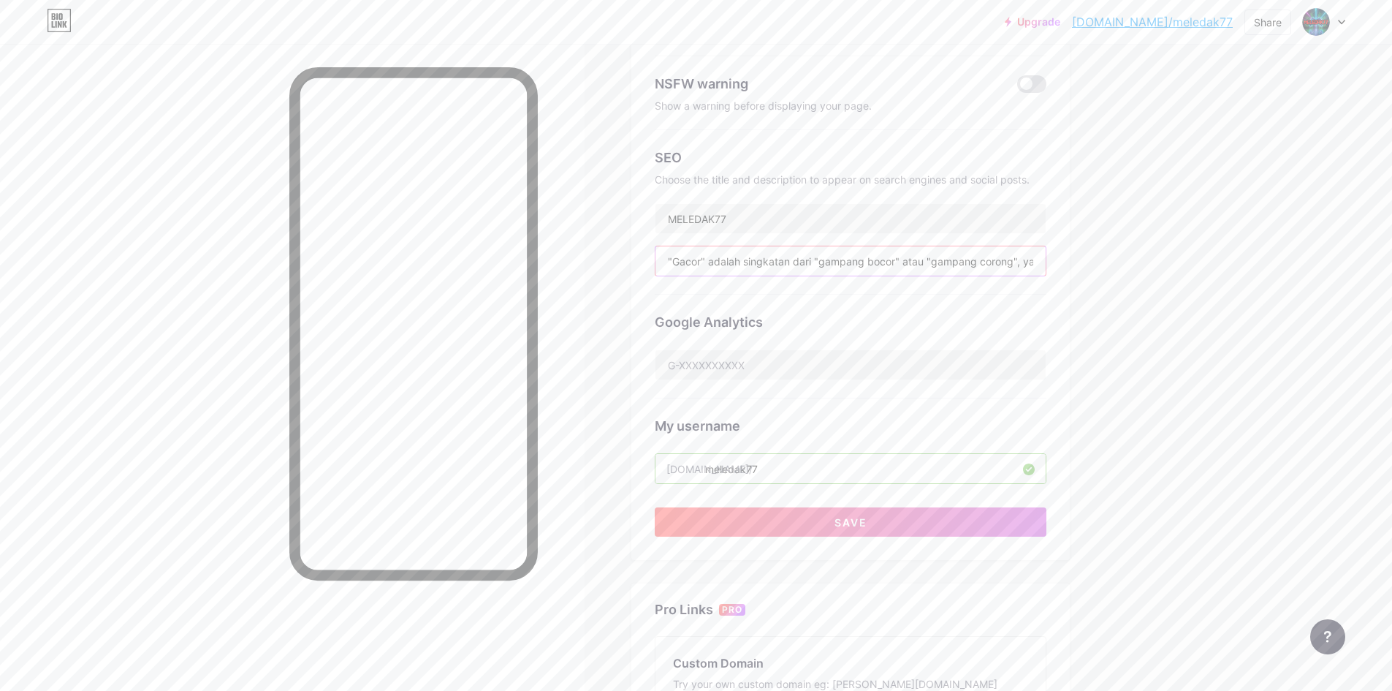
drag, startPoint x: 672, startPoint y: 262, endPoint x: 681, endPoint y: 259, distance: 9.8
click at [672, 262] on input ""Gacor" adalah singkatan dari "gampang bocor" atau "gampang corong", yang secar…" at bounding box center [851, 260] width 390 height 29
drag, startPoint x: 976, startPoint y: 258, endPoint x: 1158, endPoint y: 263, distance: 182.1
click at [1191, 249] on div "Upgrade bio.link/meleda... bio.link/meledak77 Share Switch accounts MELEDAK77 b…" at bounding box center [696, 379] width 1392 height 1197
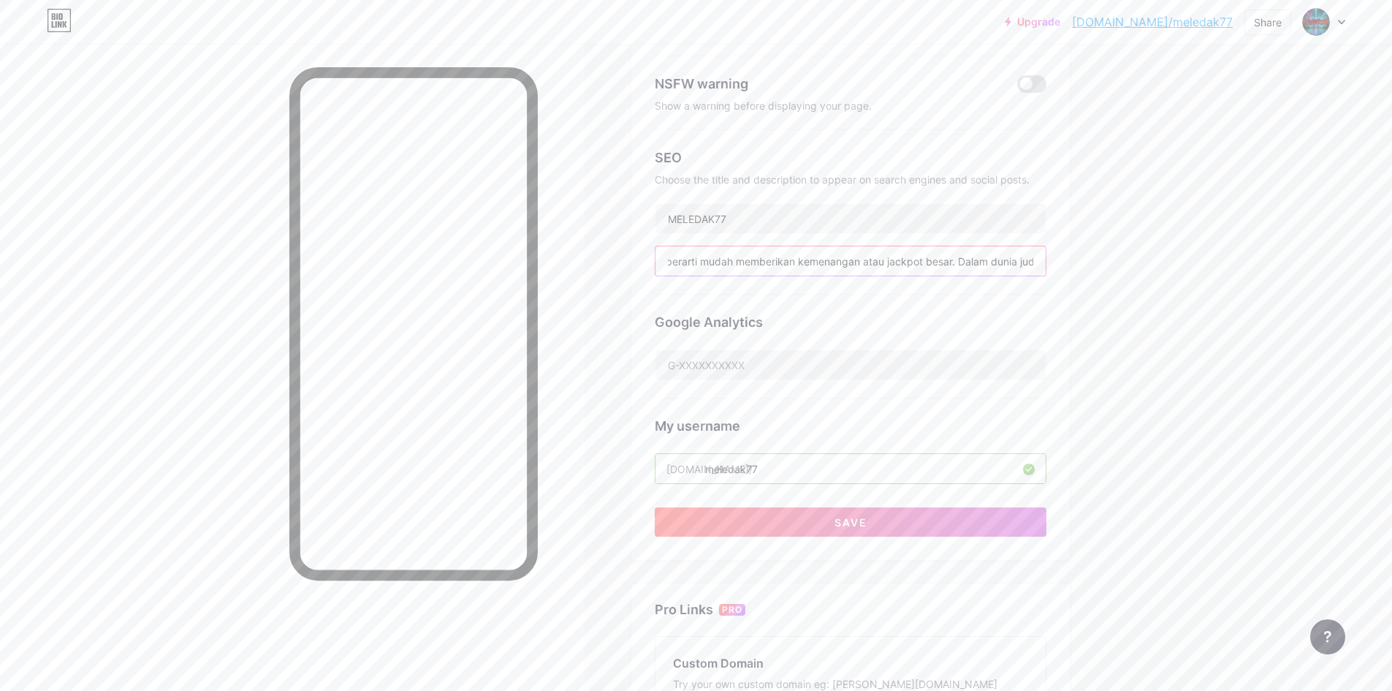
click at [988, 260] on input ""Gacor" adalah singkatan dari "gampang bocor" atau "gampang corong", yang secar…" at bounding box center [851, 260] width 390 height 29
click at [799, 259] on input ""Gacor" adalah singkatan dari "gampang bocor" atau "gampang corong", yang secar…" at bounding box center [851, 260] width 390 height 29
paste input "MELEDAK77: Pilihan Utama Slot Gacor, Maxwin Menanti Anda! Di tengah hiruk pikuk…"
click at [749, 265] on input "MELEDAK77: Pilihan Utama Slot Gacor, Maxwin Menanti Anda! Di tengah hiruk pikuk…" at bounding box center [851, 260] width 390 height 29
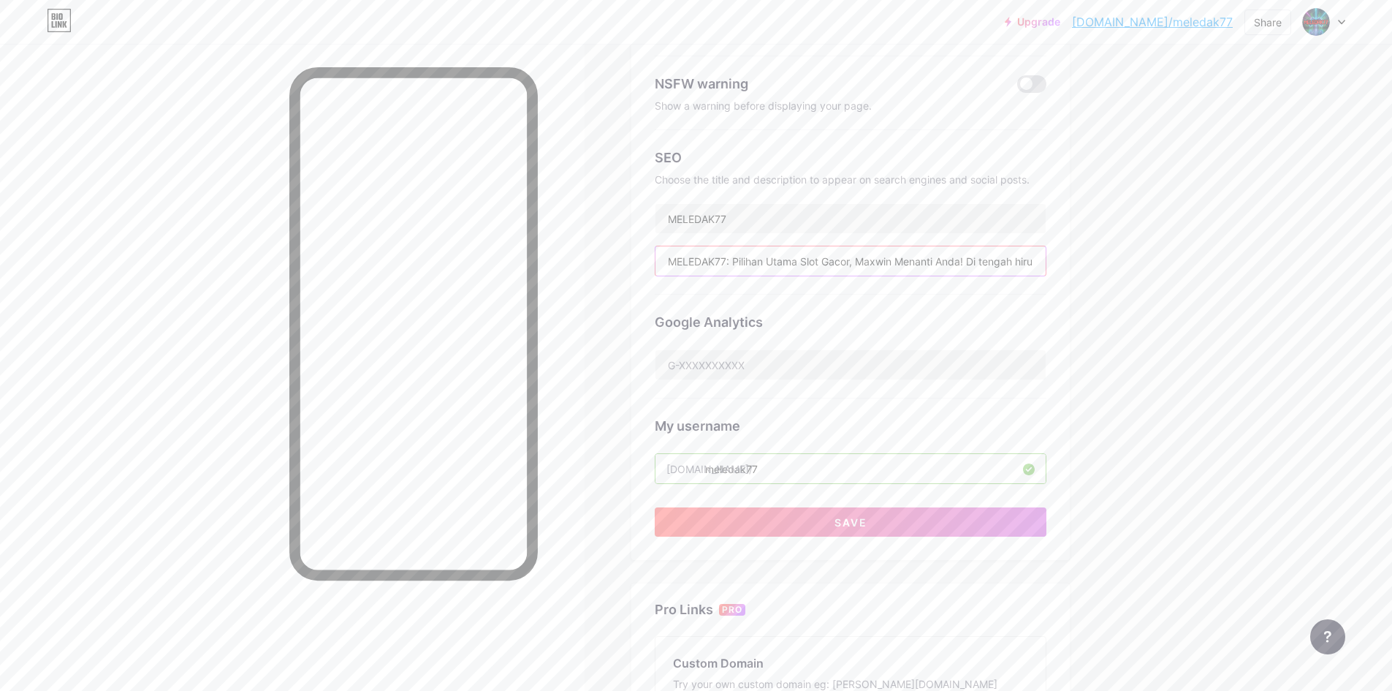
scroll to position [0, 449]
drag, startPoint x: 886, startPoint y: 259, endPoint x: 1077, endPoint y: 269, distance: 191.8
click at [1112, 253] on div "Links Posts Design Subscribers NEW Stats Settings Preferred link This is an aes…" at bounding box center [565, 401] width 1131 height 1153
click at [993, 258] on input "MELEDAK77: Pilihan Utama Slot Gacor, Maxwin Menanti Anda! Di tengah hiruk pikuk…" at bounding box center [851, 260] width 390 height 29
click at [899, 259] on input "MELEDAK77: Pilihan Utama Slot Gacor, Maxwin Menanti Anda! Di tengah hiruk pikuk…" at bounding box center [851, 260] width 390 height 29
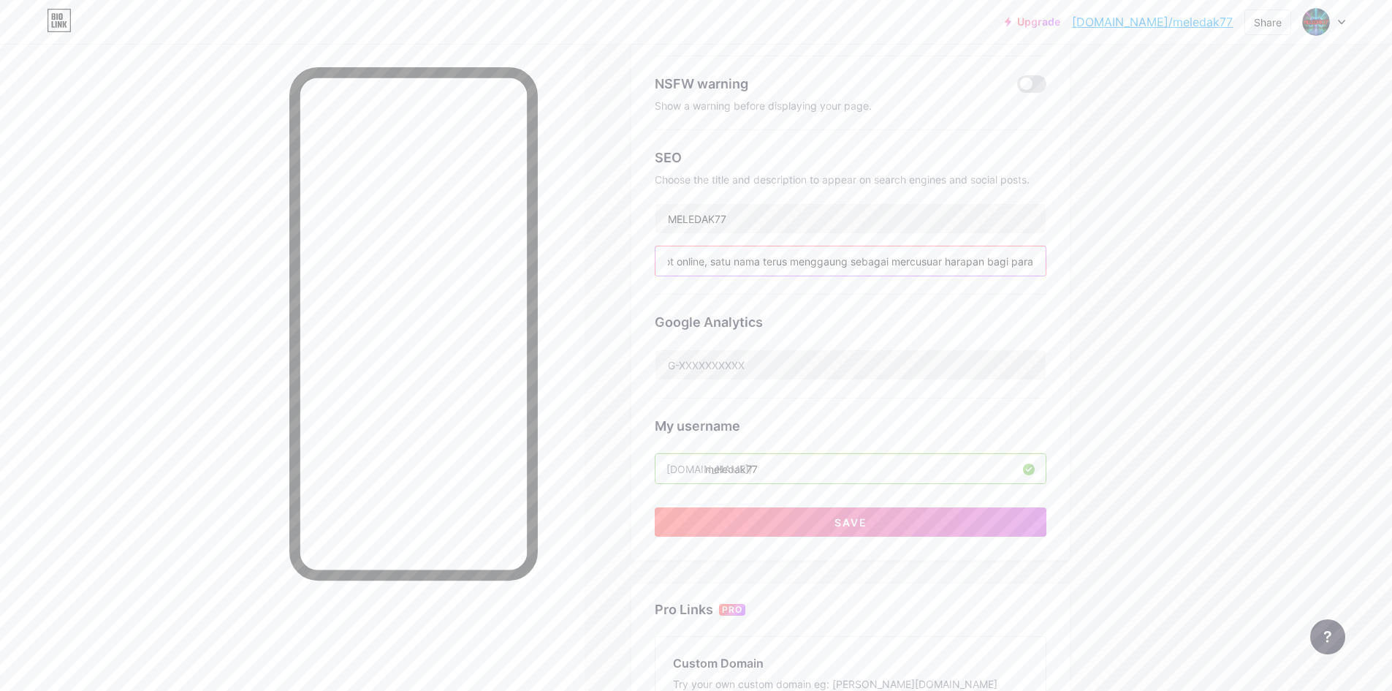
drag, startPoint x: 713, startPoint y: 259, endPoint x: 1127, endPoint y: 258, distance: 413.7
click at [1127, 258] on div "Links Posts Design Subscribers NEW Stats Settings Preferred link This is an aes…" at bounding box center [565, 401] width 1131 height 1153
type input "MELEDAK77: Pilihan Utama Slot Gacor, Maxwin Menanti Anda! Di tengah hiruk pikuk…"
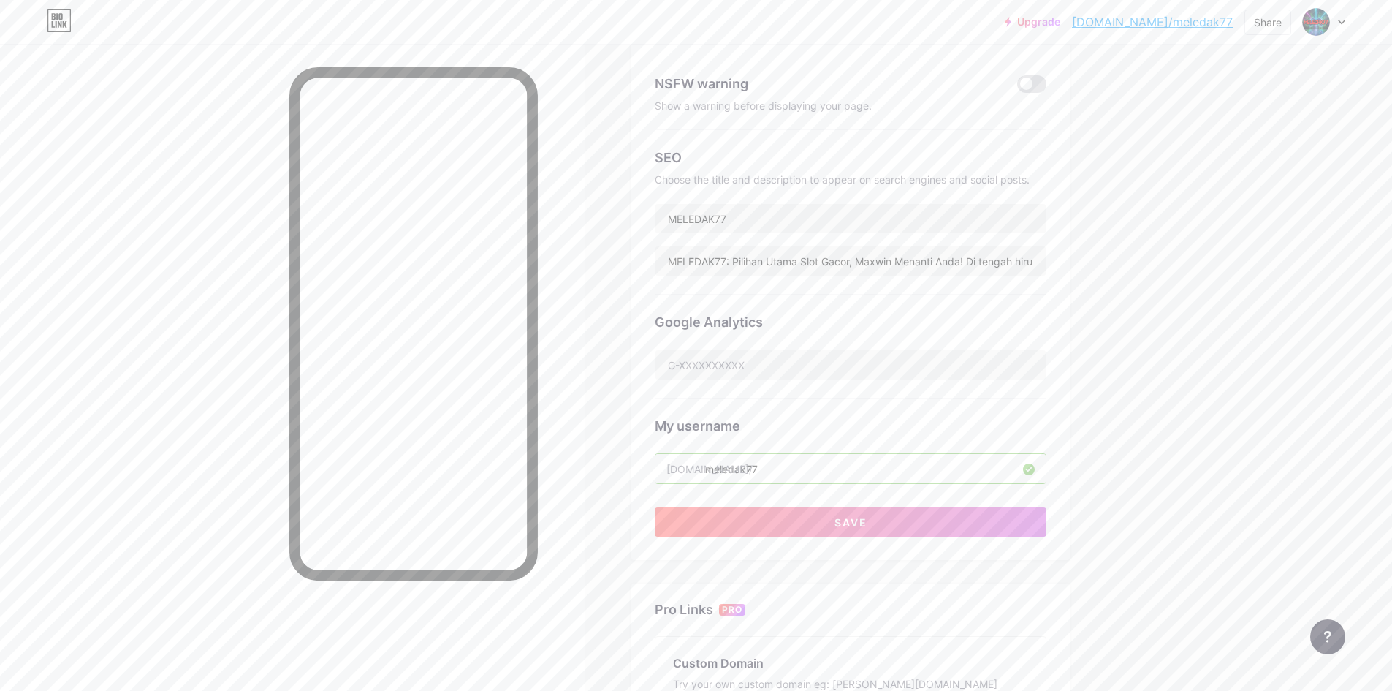
click at [1195, 259] on div "Upgrade bio.link/meleda... bio.link/meledak77 Share Switch accounts MELEDAK77 b…" at bounding box center [696, 379] width 1392 height 1197
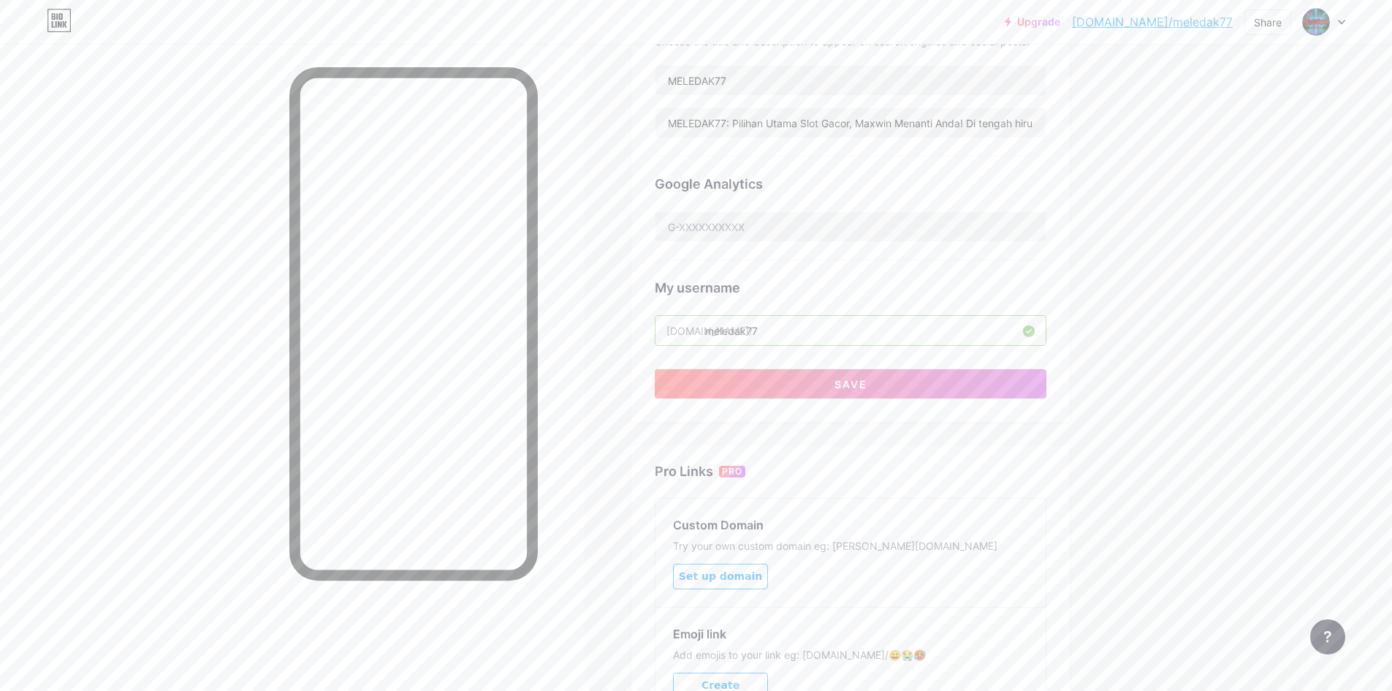
scroll to position [365, 0]
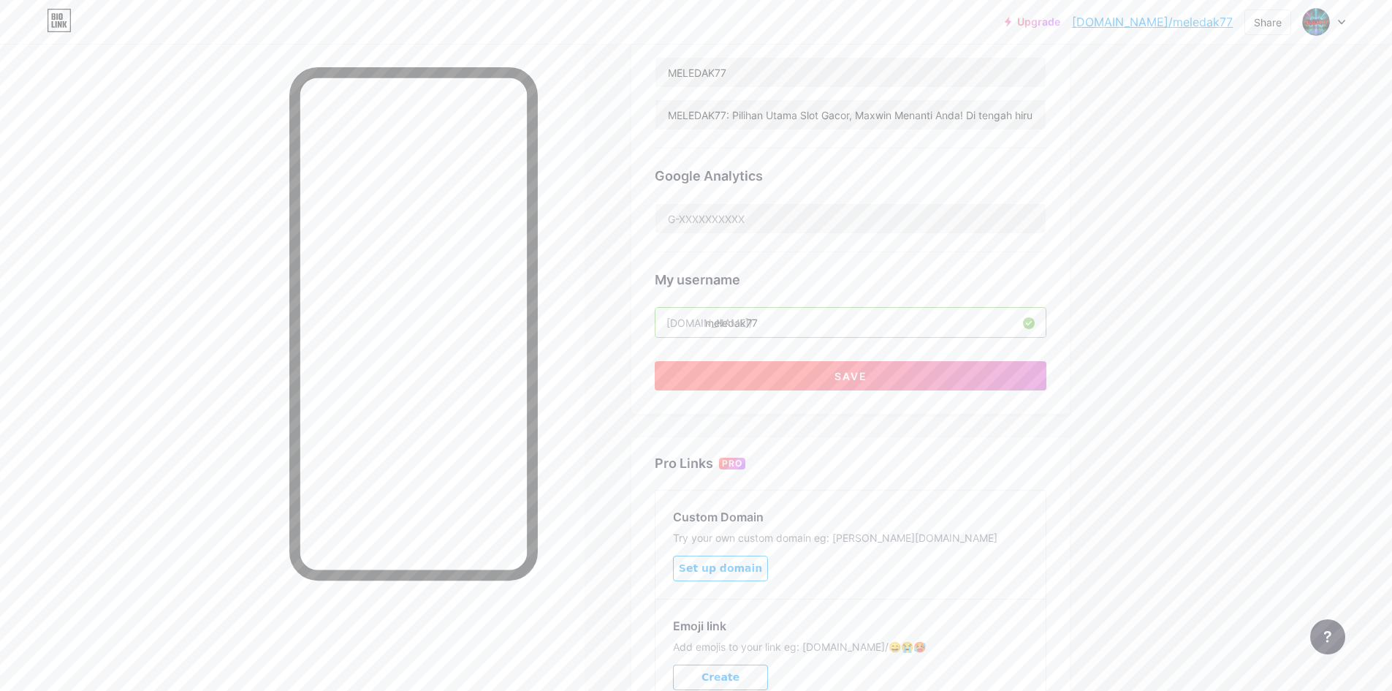
click at [864, 381] on button "Save" at bounding box center [851, 375] width 392 height 29
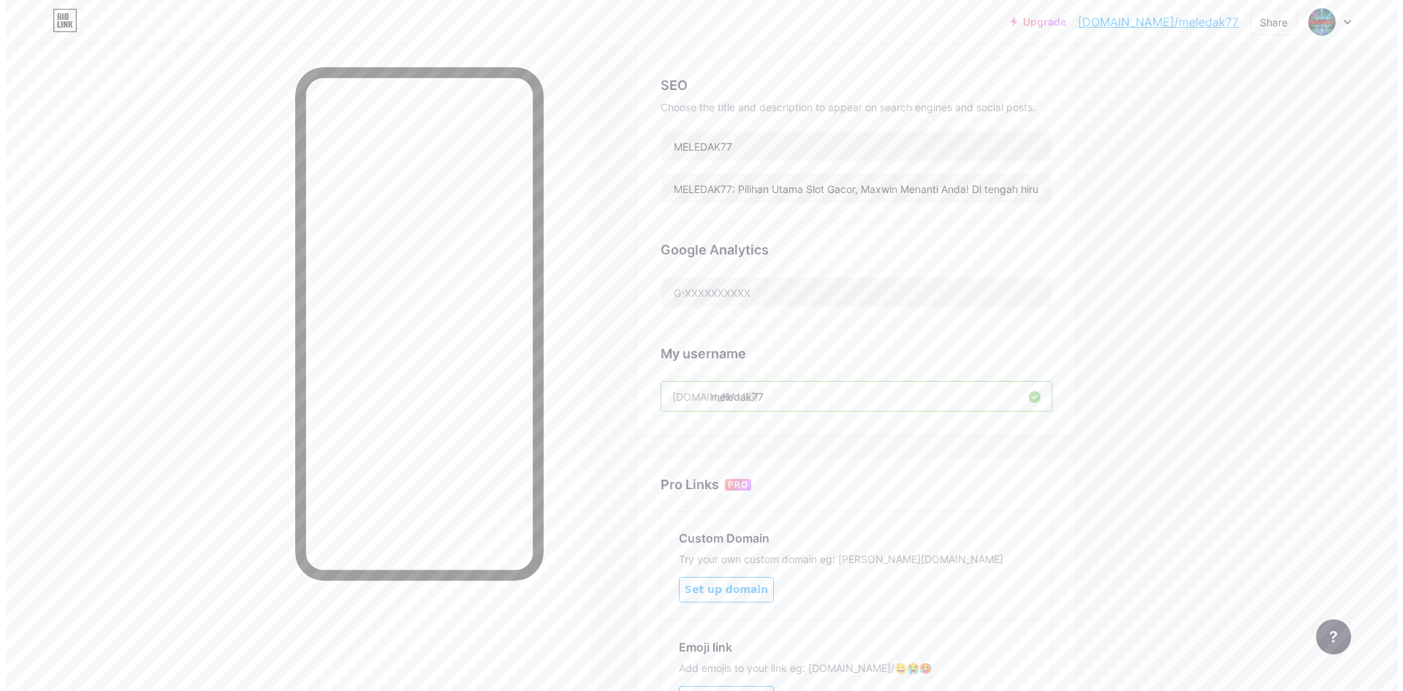
scroll to position [0, 0]
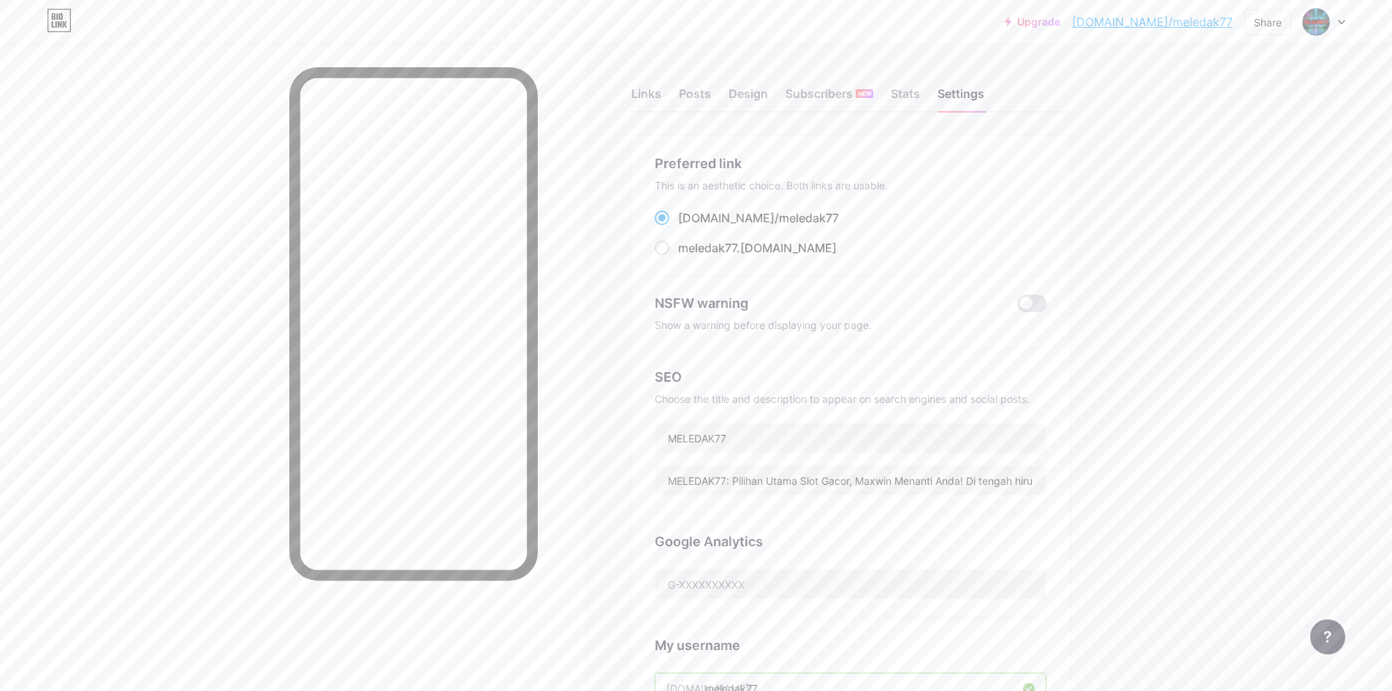
click at [669, 94] on div "Links Posts Design Subscribers NEW Stats Settings" at bounding box center [850, 86] width 439 height 51
click at [660, 94] on div "Links" at bounding box center [646, 98] width 30 height 26
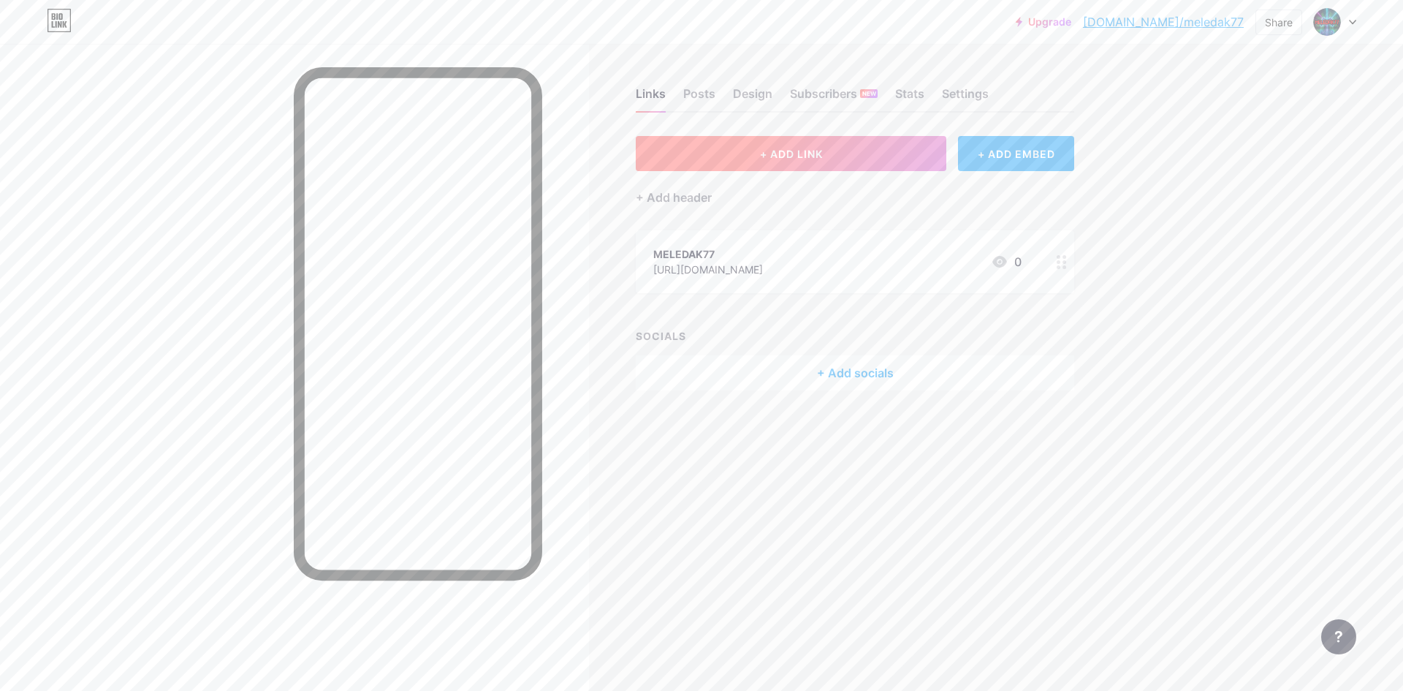
click at [822, 156] on span "+ ADD LINK" at bounding box center [791, 154] width 63 height 12
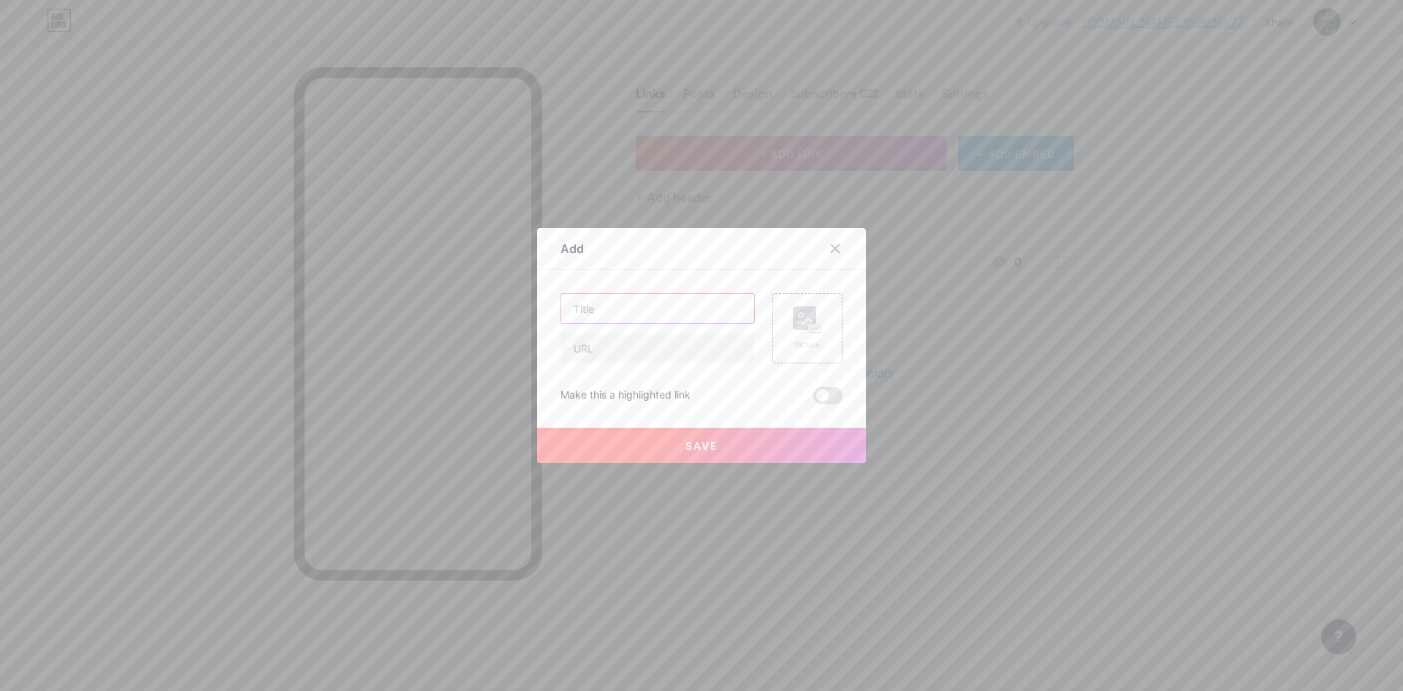
click at [630, 308] on input "text" at bounding box center [657, 308] width 193 height 29
type input "MELEDAK77"
click at [633, 354] on input "text" at bounding box center [657, 347] width 193 height 29
type input "[URL][DOMAIN_NAME]"
drag, startPoint x: 623, startPoint y: 311, endPoint x: 631, endPoint y: 308, distance: 7.6
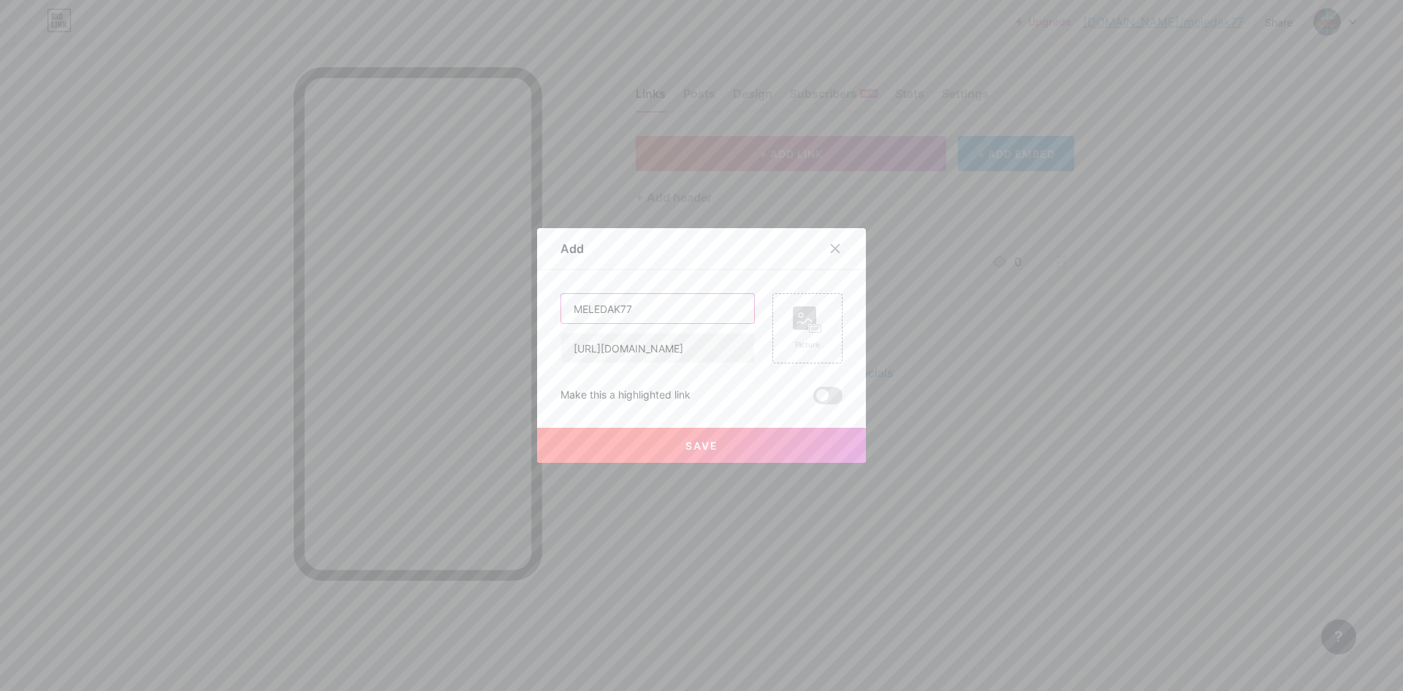
click at [630, 308] on input "MELEDAK77" at bounding box center [657, 308] width 193 height 29
type input "MELEDAK 77"
click at [803, 334] on div "Picture" at bounding box center [807, 328] width 29 height 44
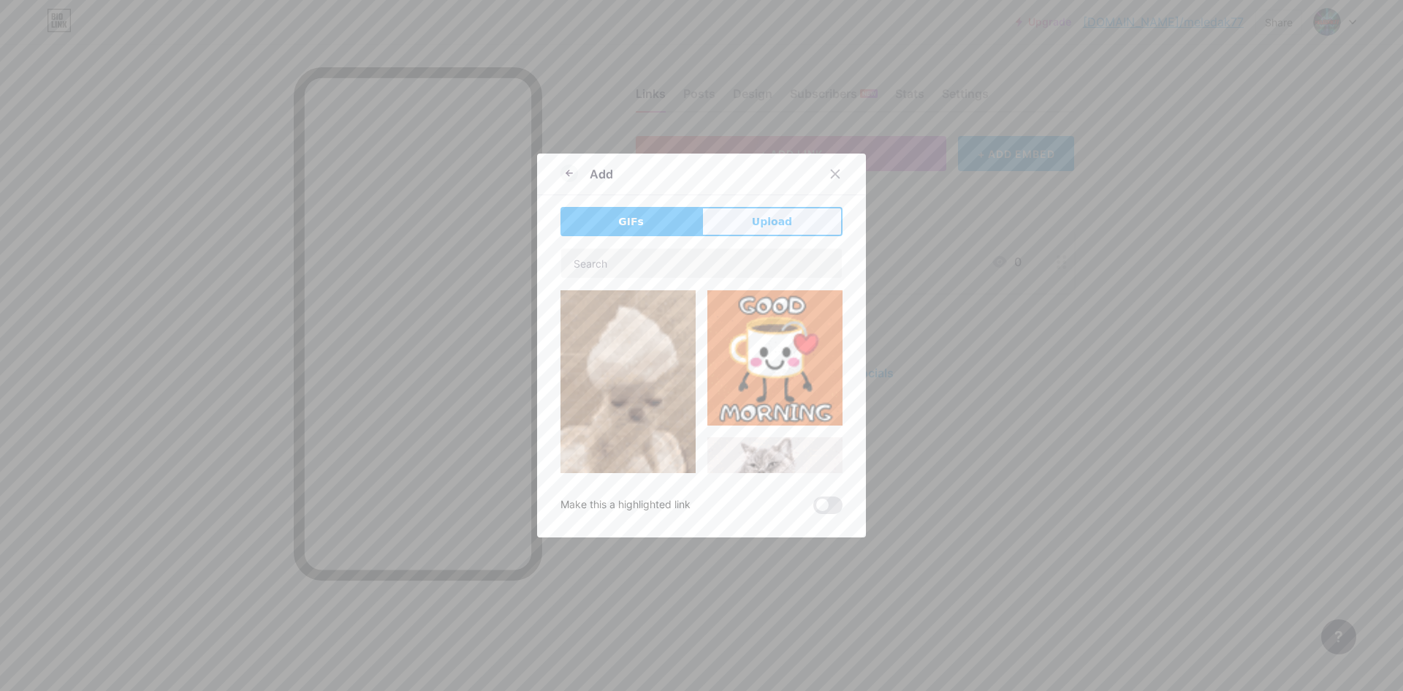
click at [774, 228] on span "Upload" at bounding box center [772, 221] width 40 height 15
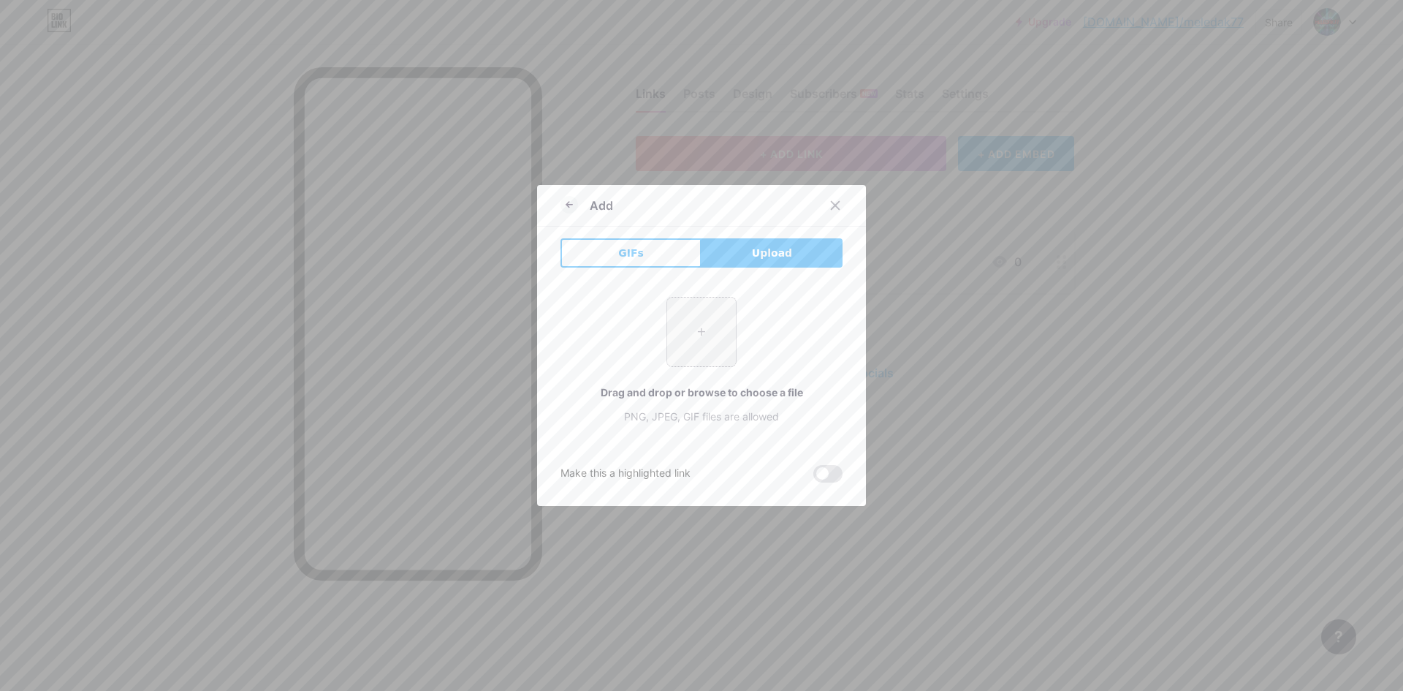
click at [713, 324] on input "file" at bounding box center [701, 331] width 69 height 69
type input "C:\fakepath\MELEDAK77.jpg"
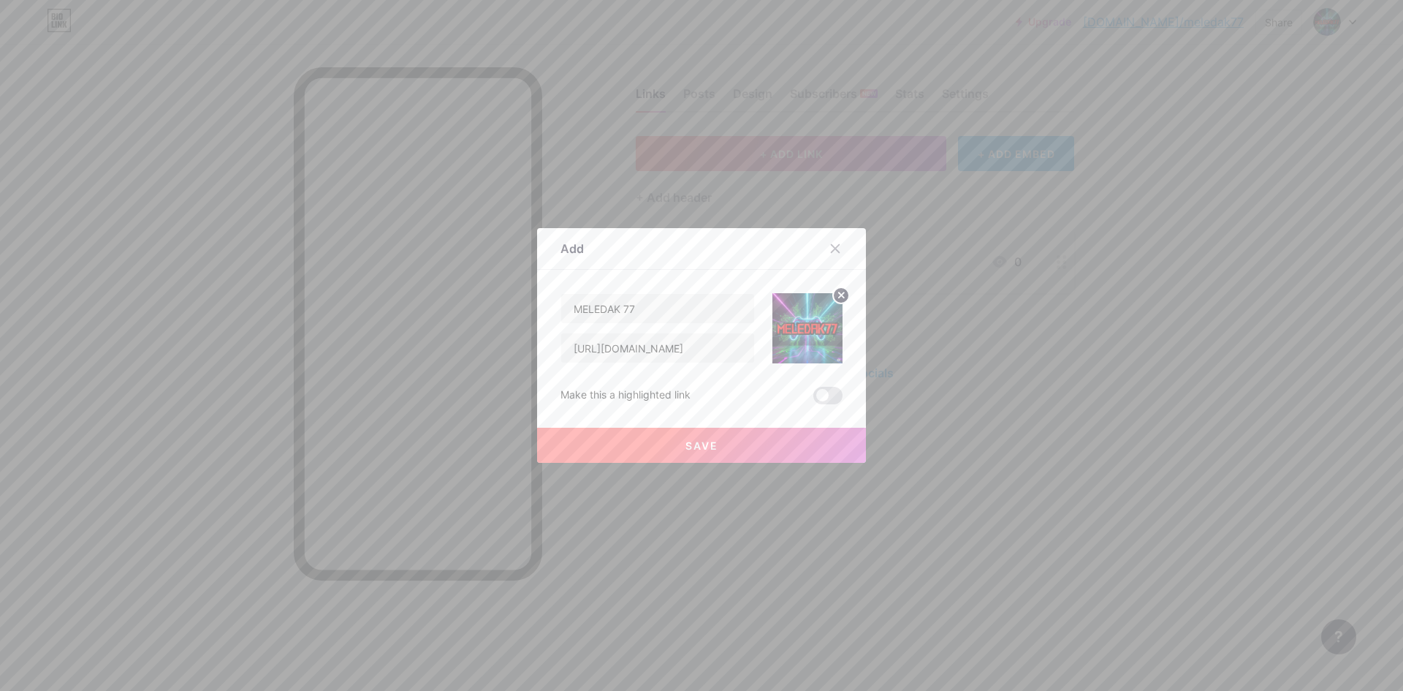
click at [724, 439] on button "Save" at bounding box center [701, 445] width 329 height 35
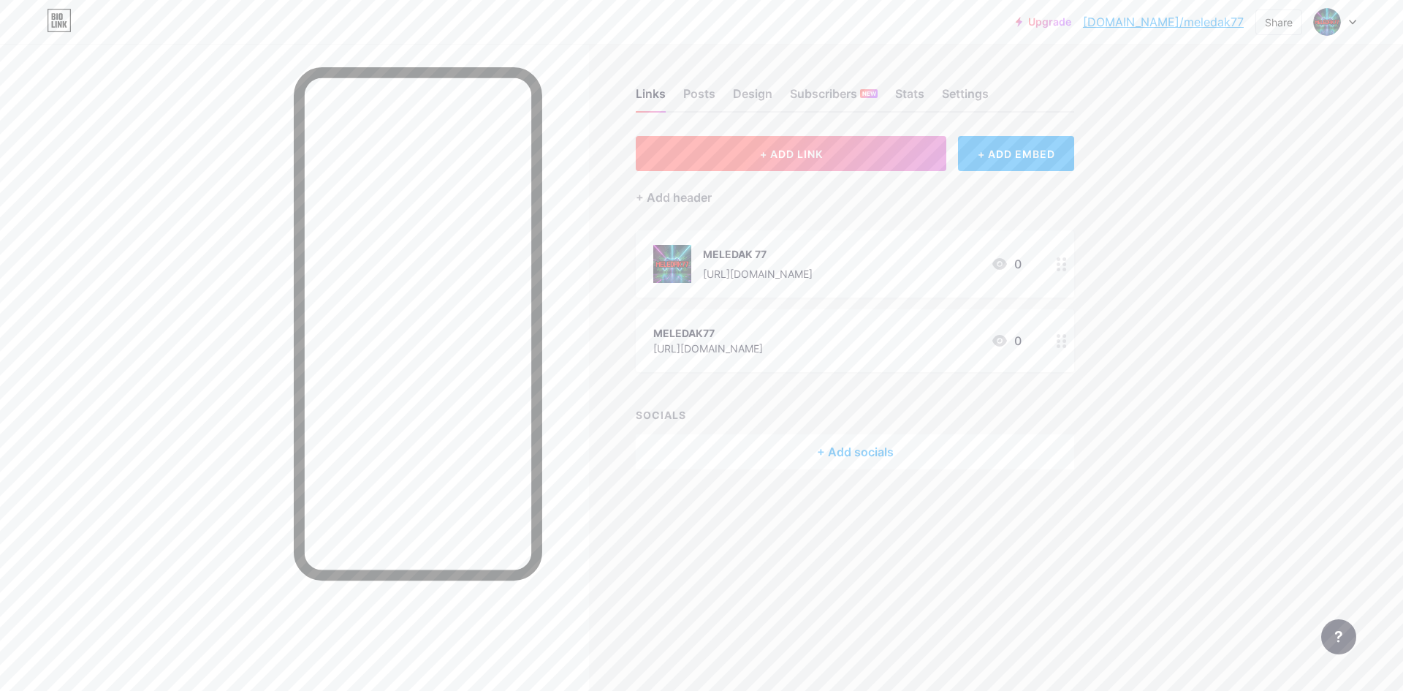
click at [881, 156] on button "+ ADD LINK" at bounding box center [791, 153] width 311 height 35
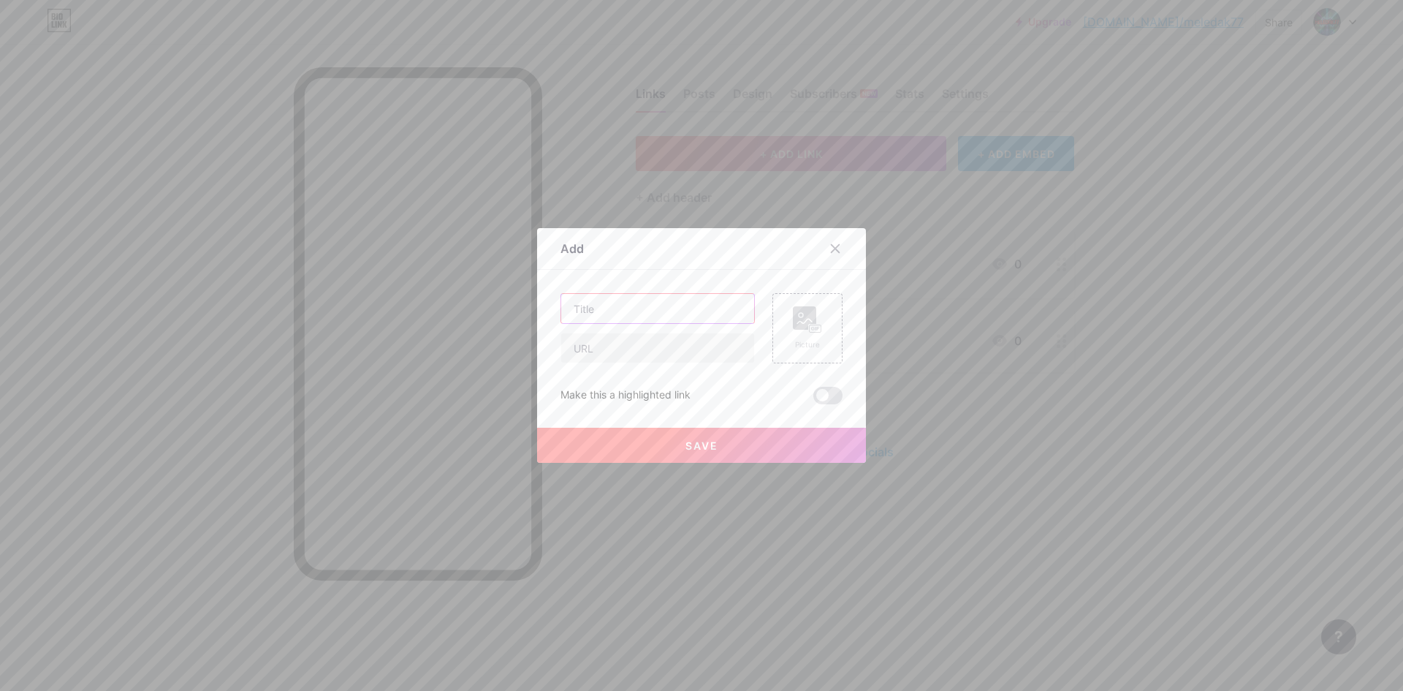
click at [679, 306] on input "text" at bounding box center [657, 308] width 193 height 29
type input "MELEDAK77"
click at [656, 340] on input "text" at bounding box center [657, 347] width 193 height 29
click at [614, 346] on input "text" at bounding box center [657, 347] width 193 height 29
paste input "[URL][DOMAIN_NAME]"
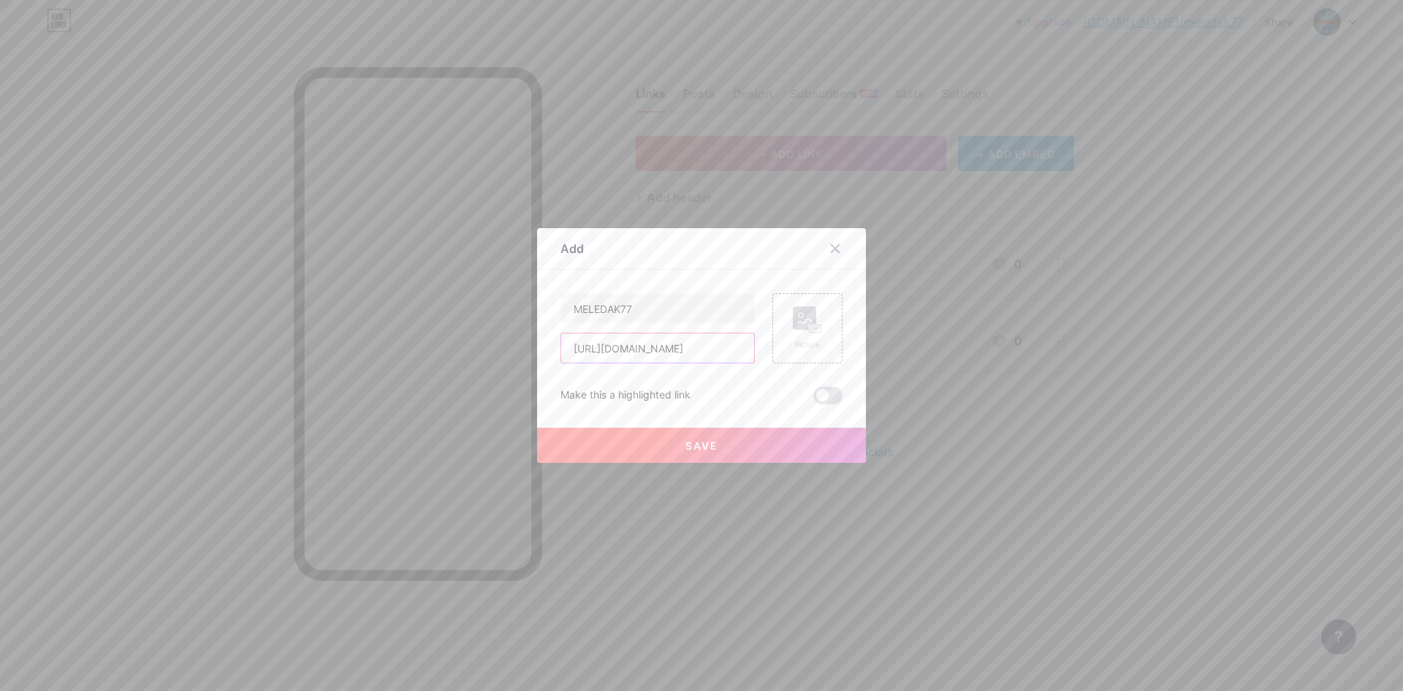
scroll to position [0, 7]
type input "[URL][DOMAIN_NAME]"
click at [728, 437] on button "Save" at bounding box center [701, 445] width 329 height 35
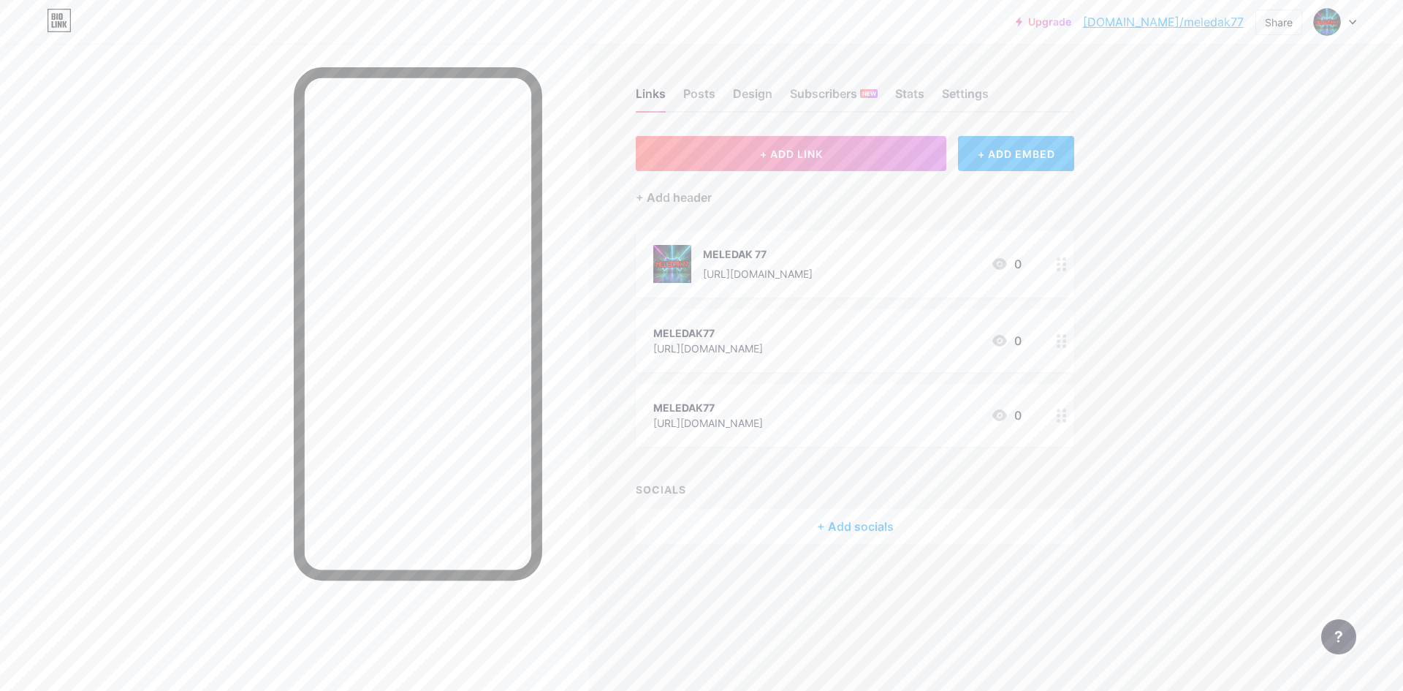
click at [1062, 342] on icon at bounding box center [1062, 341] width 10 height 14
click at [812, 307] on div "Picture" at bounding box center [807, 302] width 29 height 44
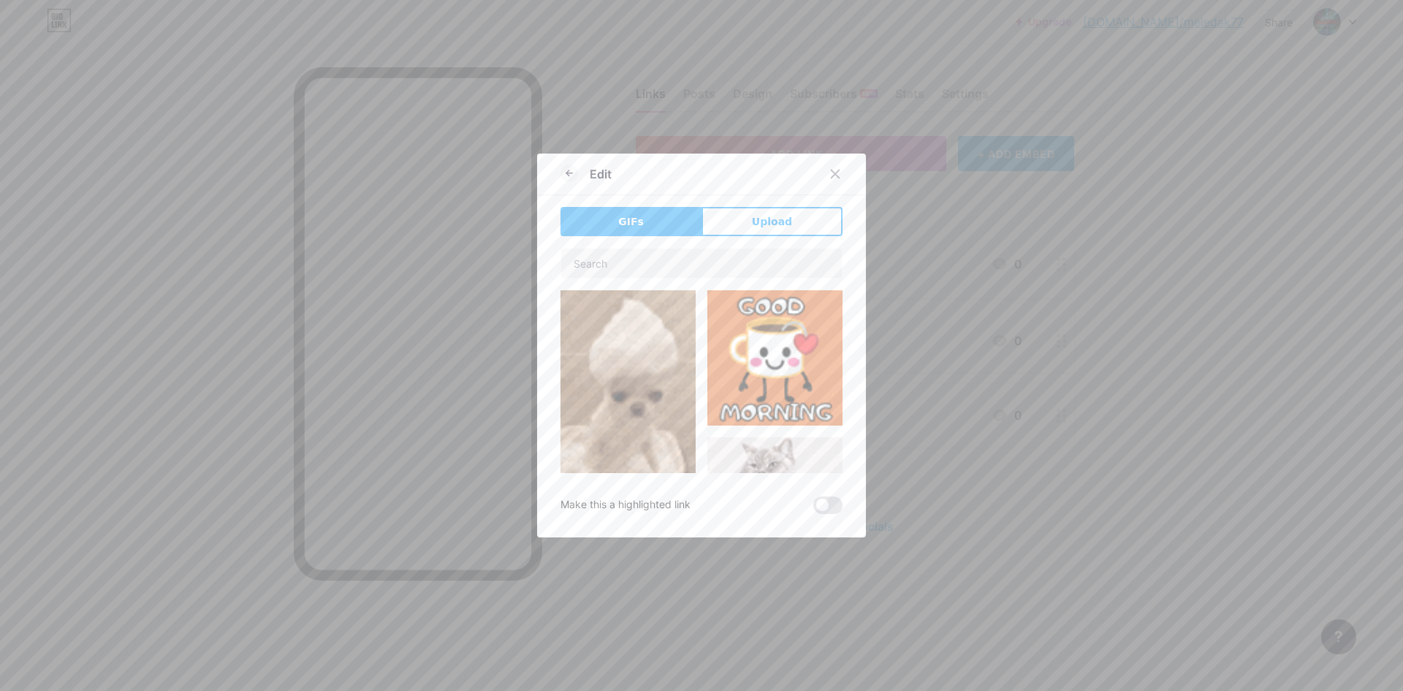
click at [786, 226] on button "Upload" at bounding box center [772, 221] width 141 height 29
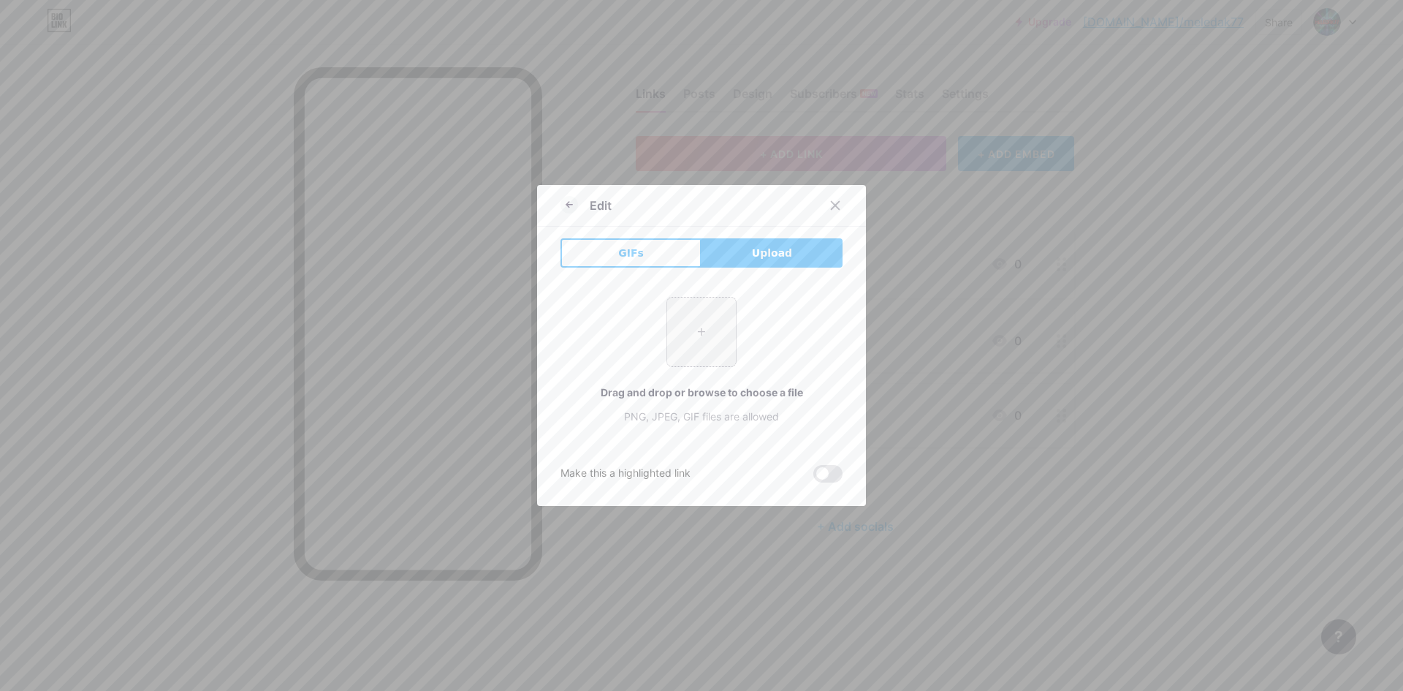
click at [703, 308] on input "file" at bounding box center [701, 331] width 69 height 69
type input "C:\fakepath\MELEDAK77.jpg"
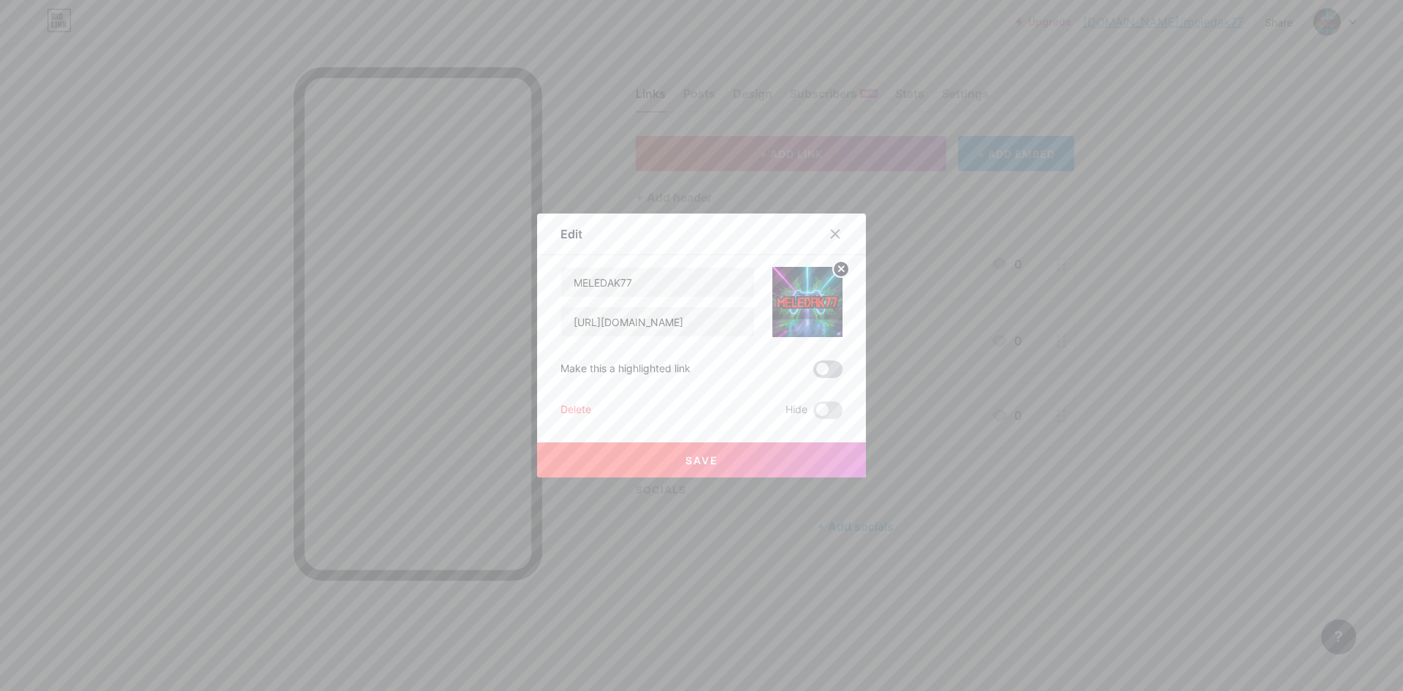
click at [833, 371] on span at bounding box center [827, 369] width 29 height 18
click at [813, 373] on input "checkbox" at bounding box center [813, 373] width 0 height 0
click at [721, 453] on button "Save" at bounding box center [701, 459] width 329 height 35
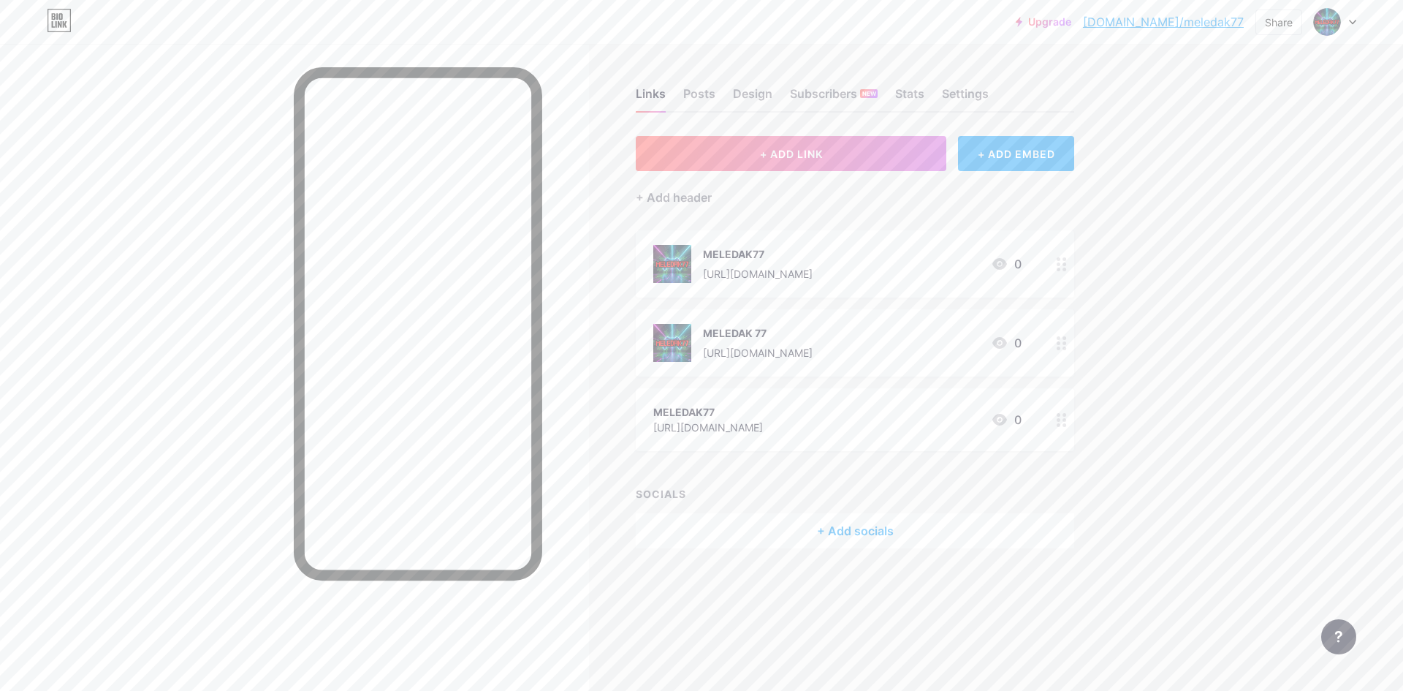
click at [1210, 22] on link "[DOMAIN_NAME]/meledak77" at bounding box center [1163, 22] width 161 height 18
click at [1334, 20] on img at bounding box center [1327, 21] width 23 height 23
click at [1305, 102] on div "[DOMAIN_NAME]/meledak77" at bounding box center [1273, 102] width 113 height 12
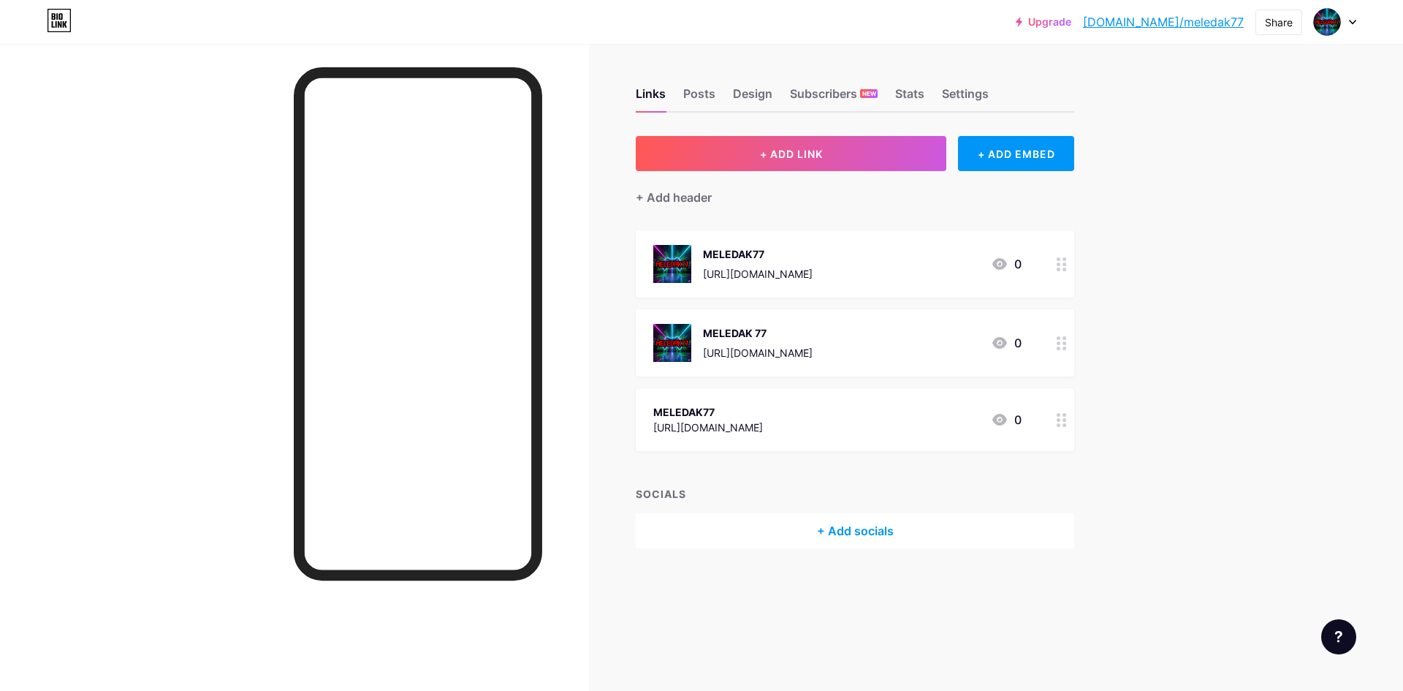
click at [1390, 318] on div "Upgrade [DOMAIN_NAME]/meleda... [DOMAIN_NAME]/meledak77 Share Switch accounts M…" at bounding box center [701, 345] width 1403 height 691
click at [694, 93] on div "Posts" at bounding box center [699, 98] width 32 height 26
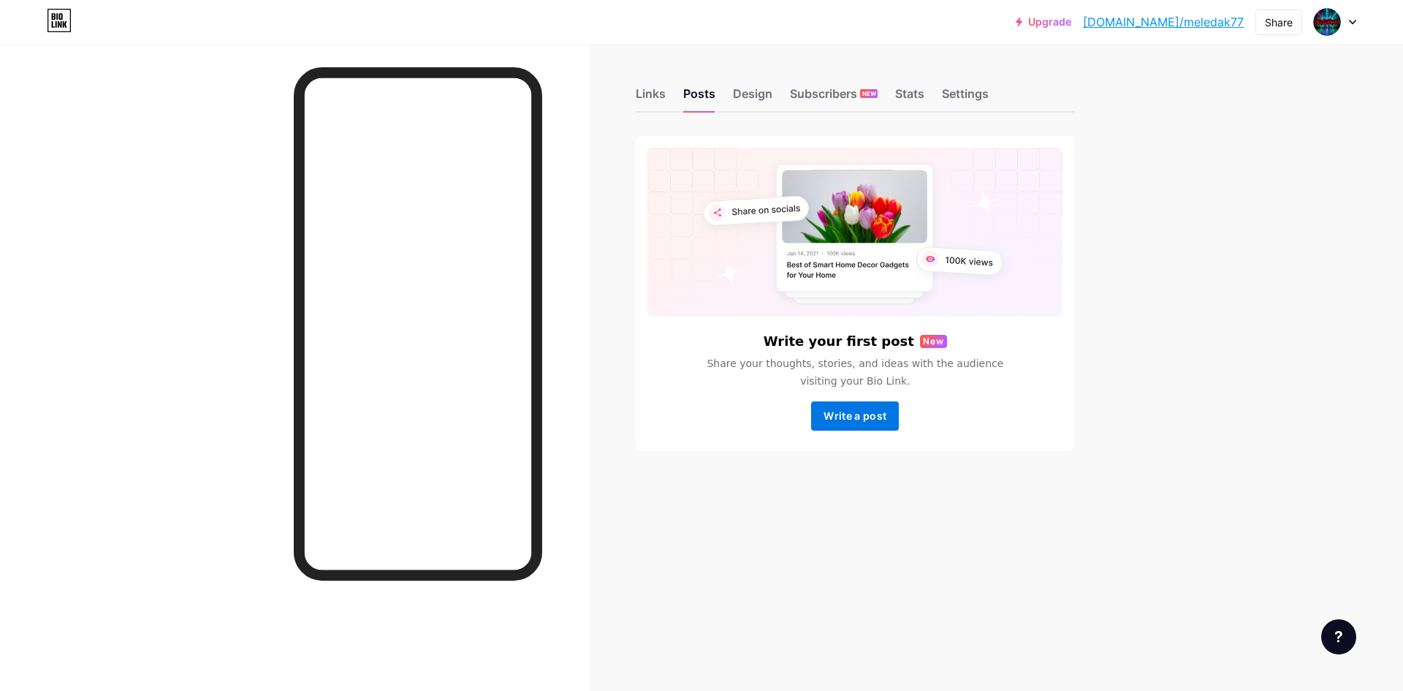
click at [890, 415] on button "Write a post" at bounding box center [855, 415] width 88 height 29
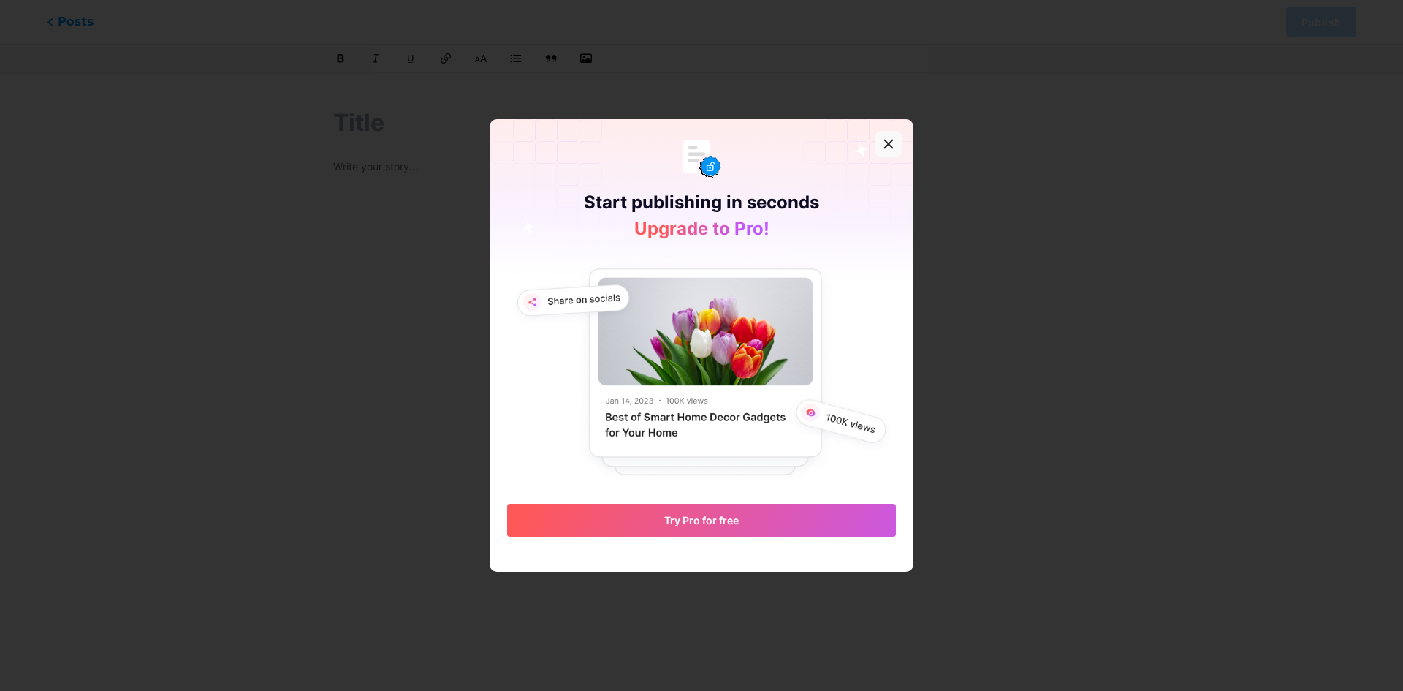
click at [883, 144] on icon at bounding box center [889, 144] width 12 height 12
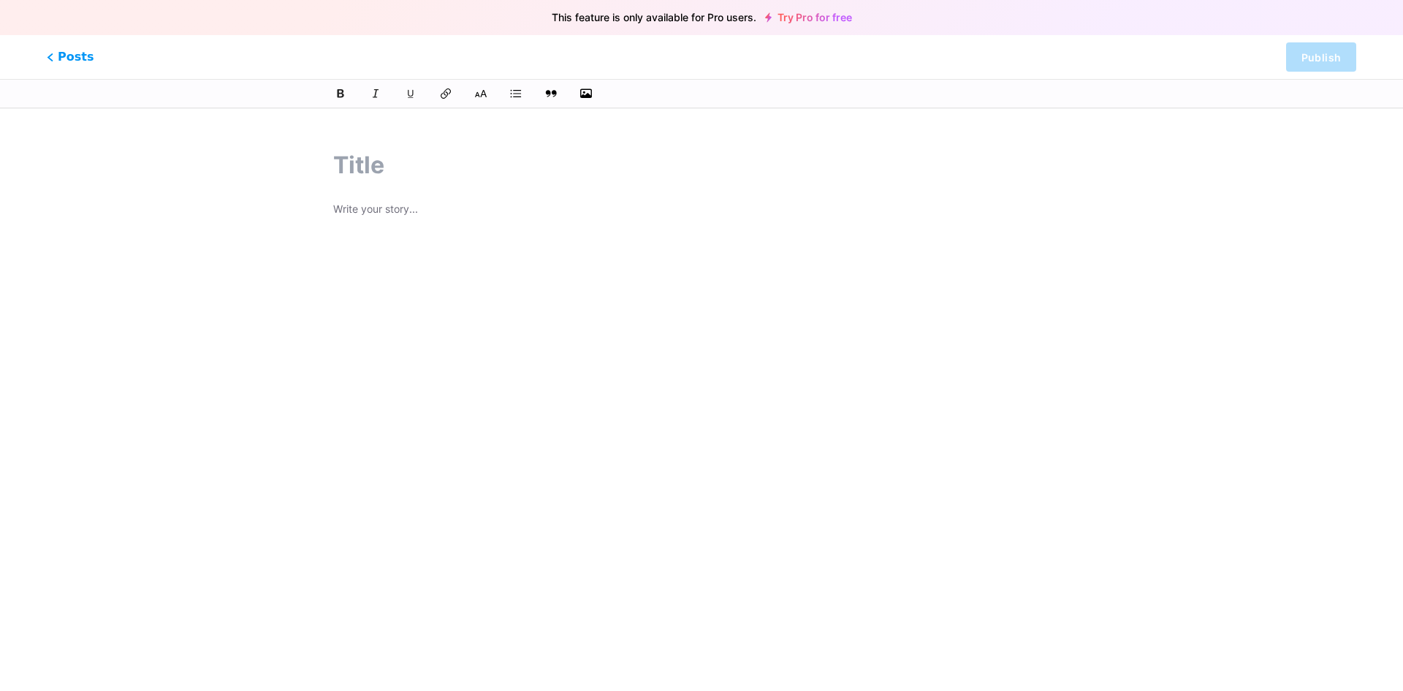
click at [396, 158] on input "text" at bounding box center [701, 165] width 737 height 35
paste input "MELEDAK77: Pilihan Utama Slot Gacor, Maxwin Menanti Anda!"
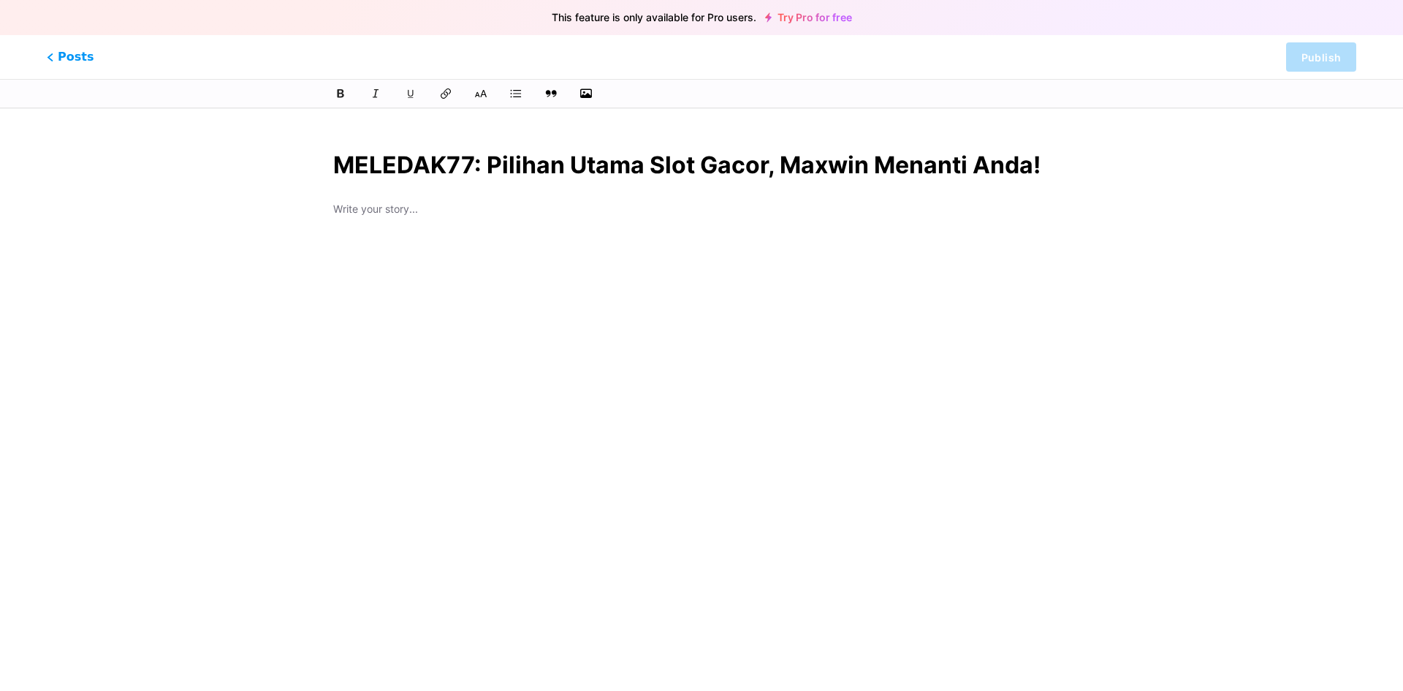
type input "MELEDAK77: Pilihan Utama Slot Gacor, Maxwin Menanti Anda!"
click at [426, 226] on div at bounding box center [701, 382] width 737 height 365
type input "meledak77-pilihan-utama-slot-gacor-maxwin-menanti-anda"
click at [380, 255] on p at bounding box center [701, 247] width 737 height 20
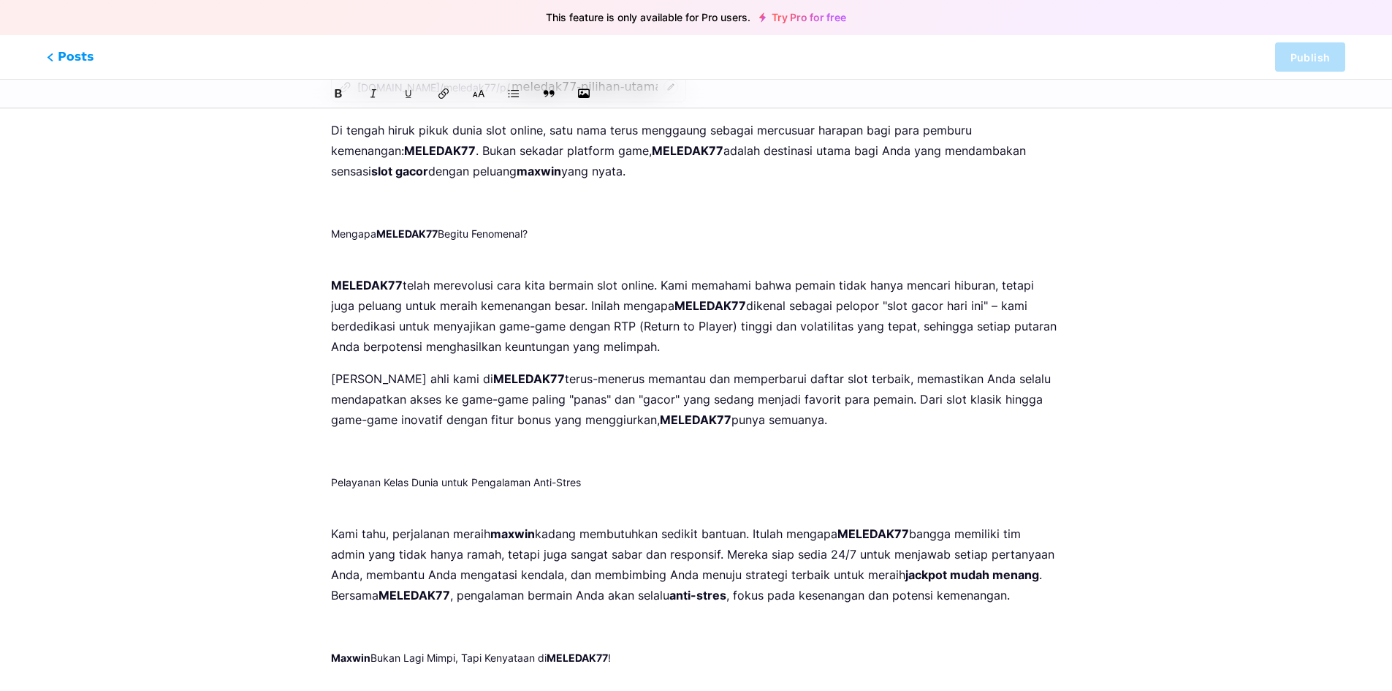
scroll to position [351, 0]
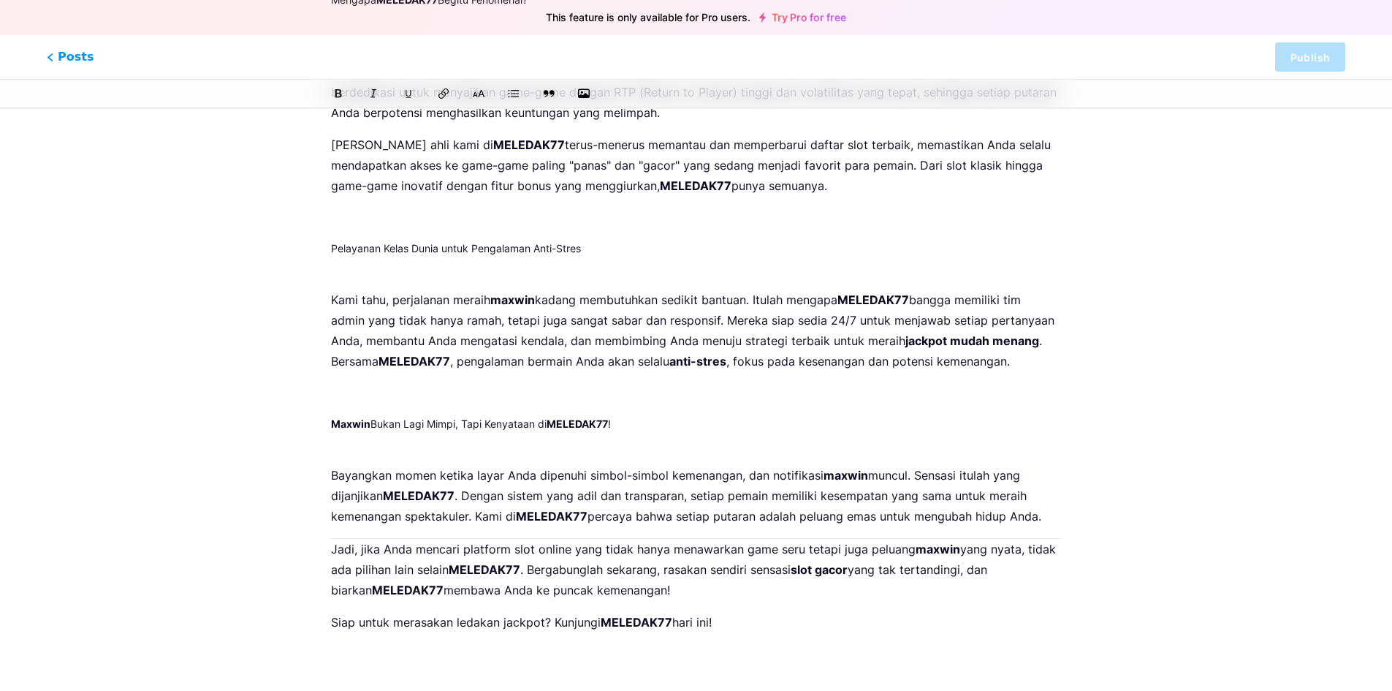
click at [765, 607] on div "Di tengah hiruk pikuk dunia slot online, satu nama terus menggaung sebagai merc…" at bounding box center [696, 265] width 730 height 758
click at [779, 618] on p "Siap untuk merasakan ledakan jackpot? Kunjungi MELEDAK77 hari ini!" at bounding box center [696, 622] width 730 height 20
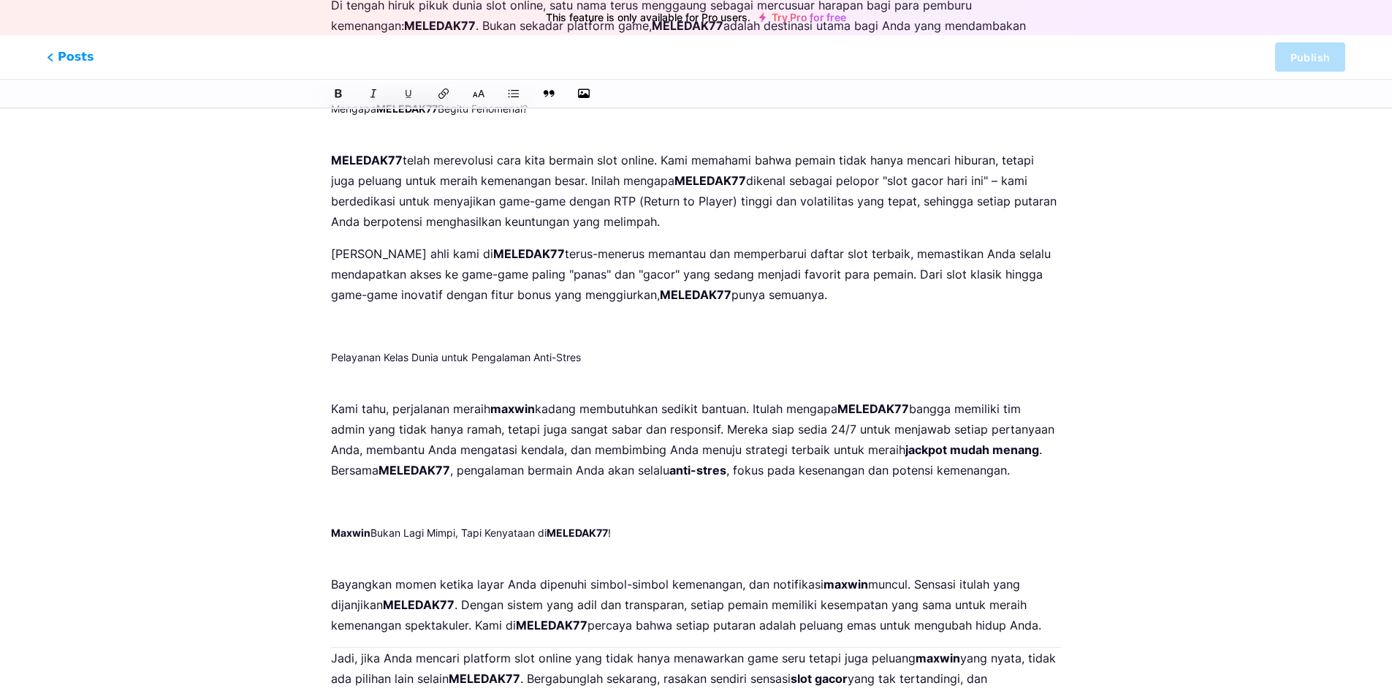
scroll to position [0, 0]
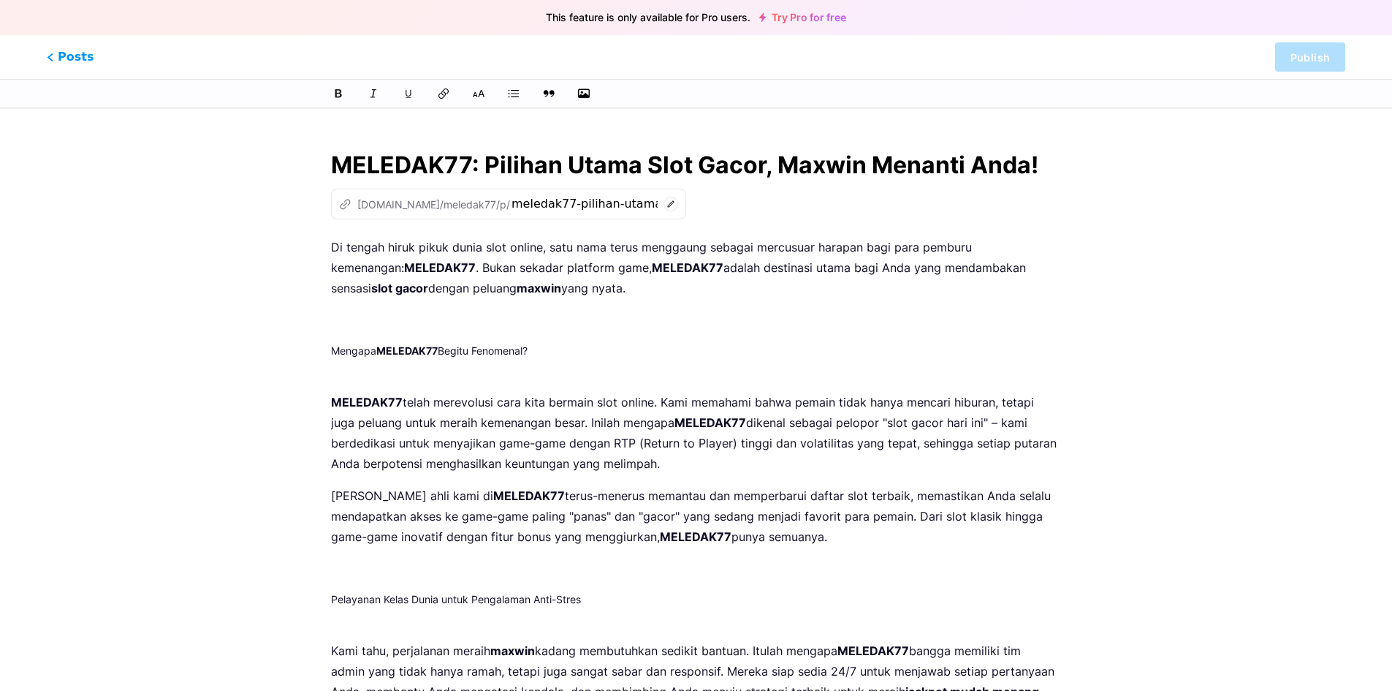
click at [642, 248] on p "Di tengah hiruk pikuk dunia slot online, satu nama terus menggaung sebagai merc…" at bounding box center [696, 267] width 730 height 61
click at [1294, 72] on div "Posts Publish" at bounding box center [696, 57] width 1392 height 44
drag, startPoint x: 785, startPoint y: 4, endPoint x: 914, endPoint y: 26, distance: 131.1
click at [860, 4] on div "This feature is only available for Pro users. Try Pro for free" at bounding box center [696, 17] width 1392 height 35
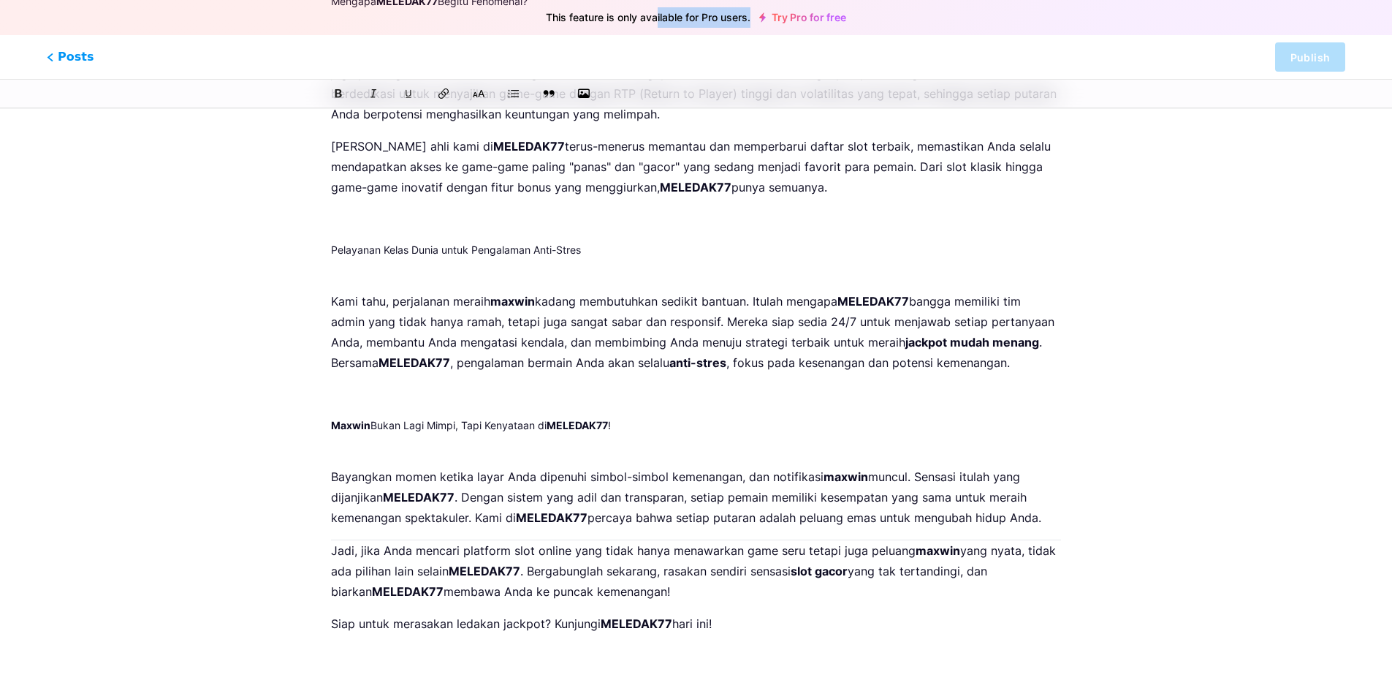
scroll to position [351, 0]
click at [791, 612] on p "Siap untuk merasakan ledakan jackpot? Kunjungi MELEDAK77 hari ini!" at bounding box center [696, 622] width 730 height 20
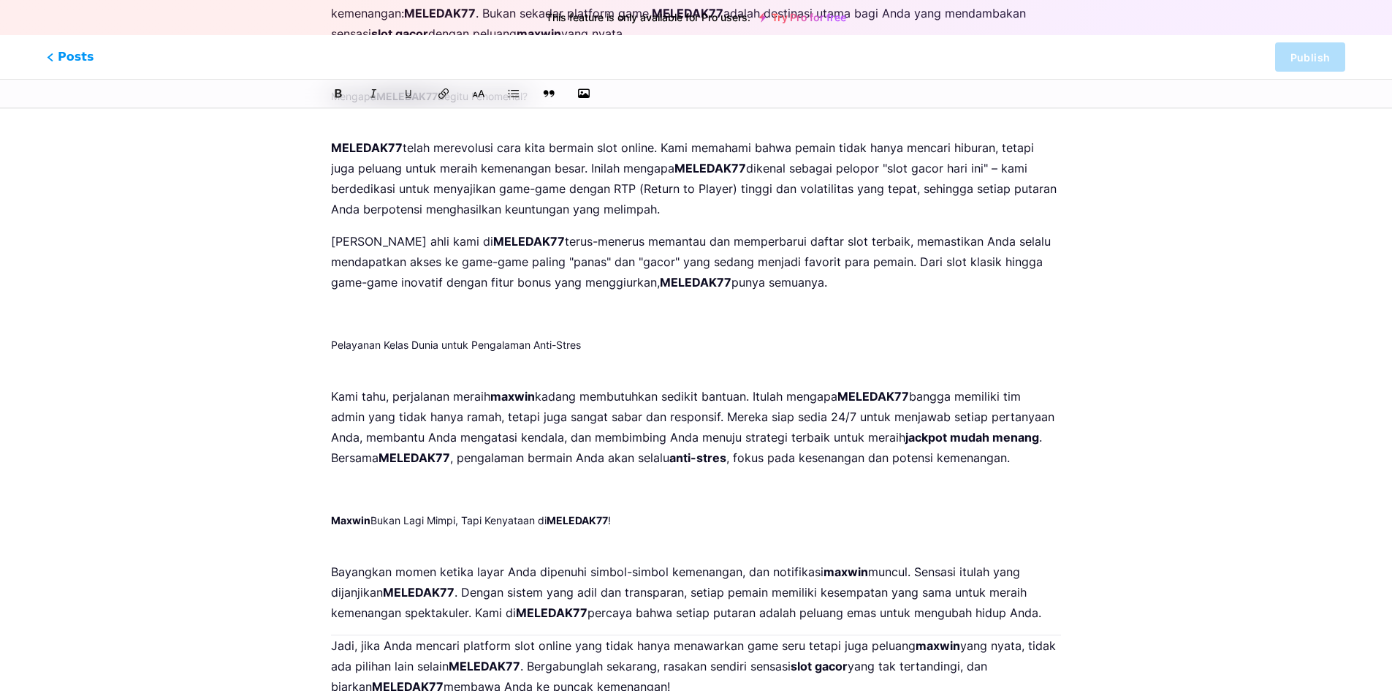
scroll to position [0, 0]
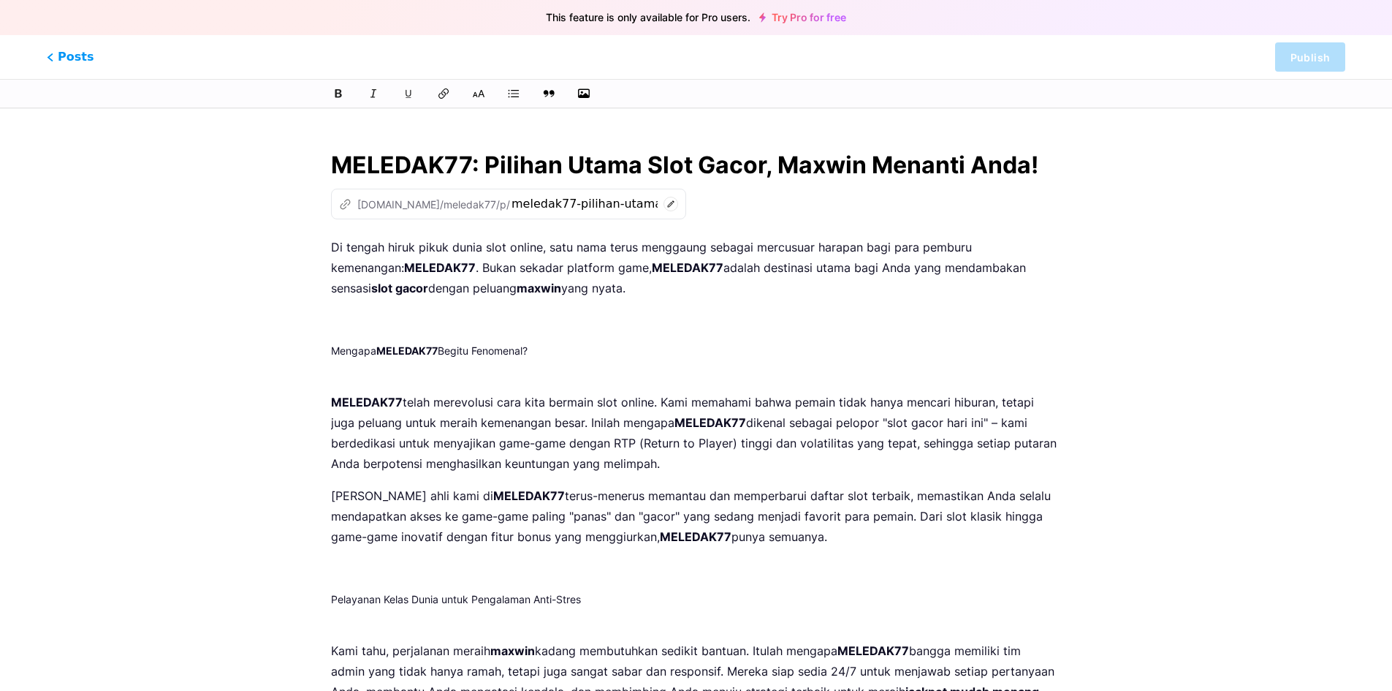
click at [615, 181] on input "MELEDAK77: Pilihan Utama Slot Gacor, Maxwin Menanti Anda!" at bounding box center [696, 165] width 730 height 35
click at [363, 200] on div "z [DOMAIN_NAME]/meledak77/p/" at bounding box center [424, 204] width 171 height 15
click at [499, 202] on div "z [DOMAIN_NAME]/meledak77/p/ meledak77-pilihan-utama-slot-gacor-maxwin-menanti-…" at bounding box center [508, 204] width 355 height 31
click at [571, 227] on div "MELEDAK77: Pilihan Utama Slot Gacor, Maxwin Menanti Anda! z [DOMAIN_NAME]/meled…" at bounding box center [696, 574] width 771 height 888
click at [70, 53] on span "Posts" at bounding box center [71, 57] width 52 height 19
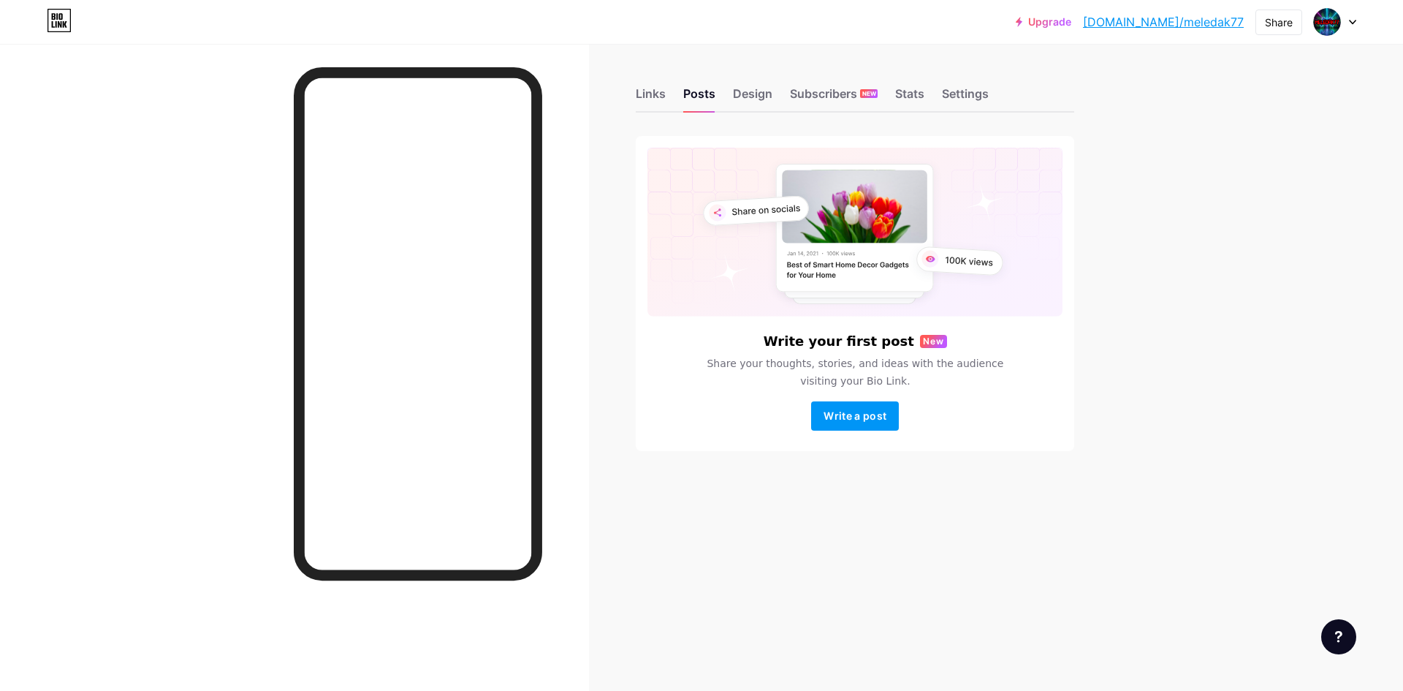
click at [774, 101] on div "Links Posts Design Subscribers NEW Stats Settings" at bounding box center [855, 86] width 439 height 51
click at [767, 91] on div "Design" at bounding box center [752, 98] width 39 height 26
click at [811, 88] on div "Subscribers NEW" at bounding box center [834, 98] width 88 height 26
click at [913, 95] on div "Stats" at bounding box center [909, 98] width 29 height 26
click at [965, 95] on div "Settings" at bounding box center [965, 98] width 47 height 26
